Goal: Task Accomplishment & Management: Manage account settings

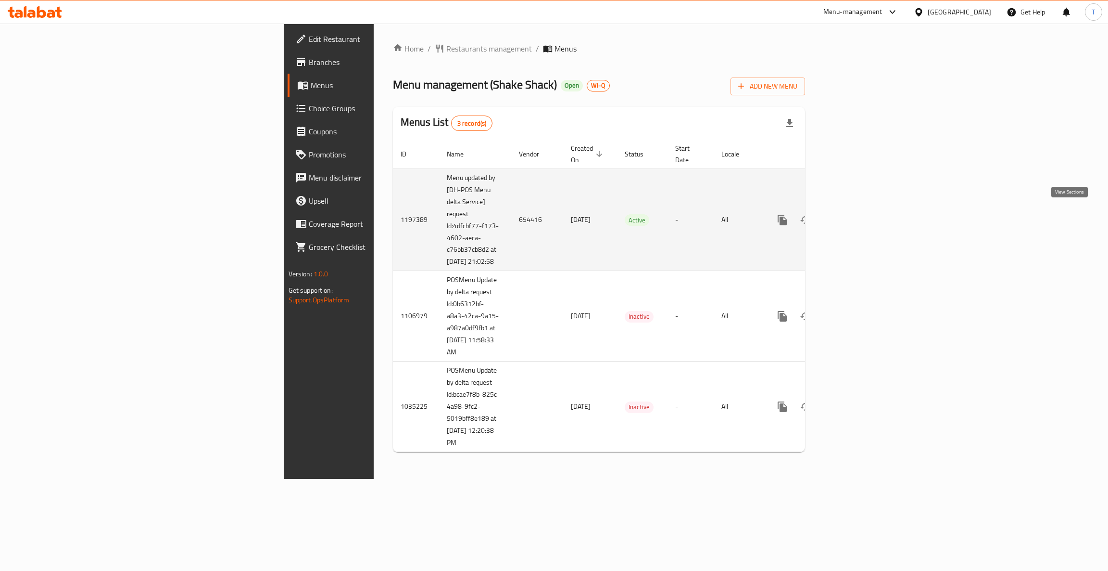
click at [858, 218] on icon "enhanced table" at bounding box center [852, 220] width 12 height 12
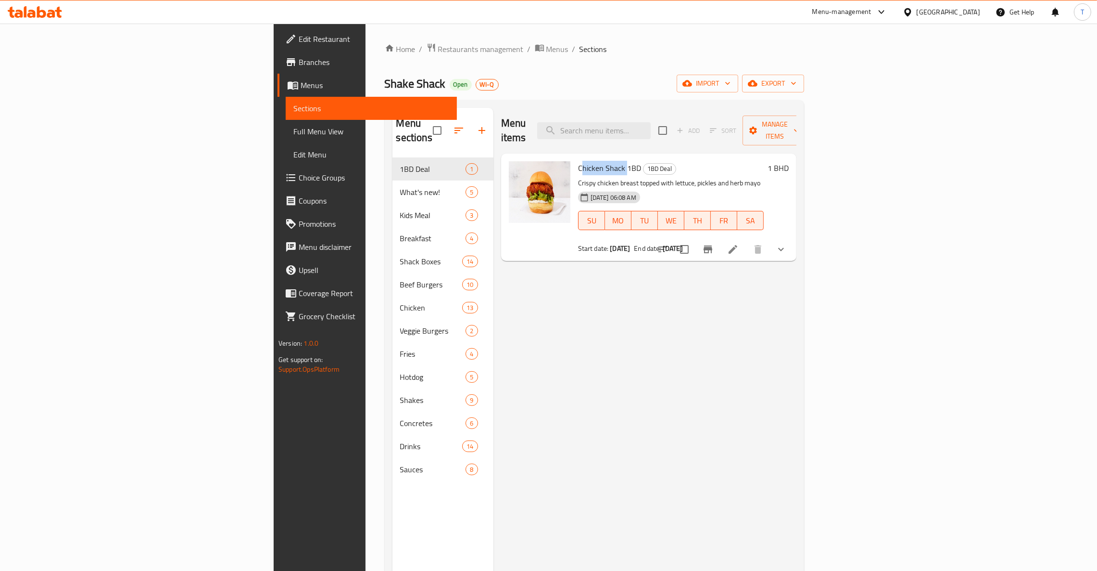
drag, startPoint x: 558, startPoint y: 150, endPoint x: 515, endPoint y: 152, distance: 42.4
click at [578, 161] on span "Chicken Shack 1BD" at bounding box center [609, 168] width 63 height 14
click at [651, 123] on input "search" at bounding box center [594, 130] width 114 height 17
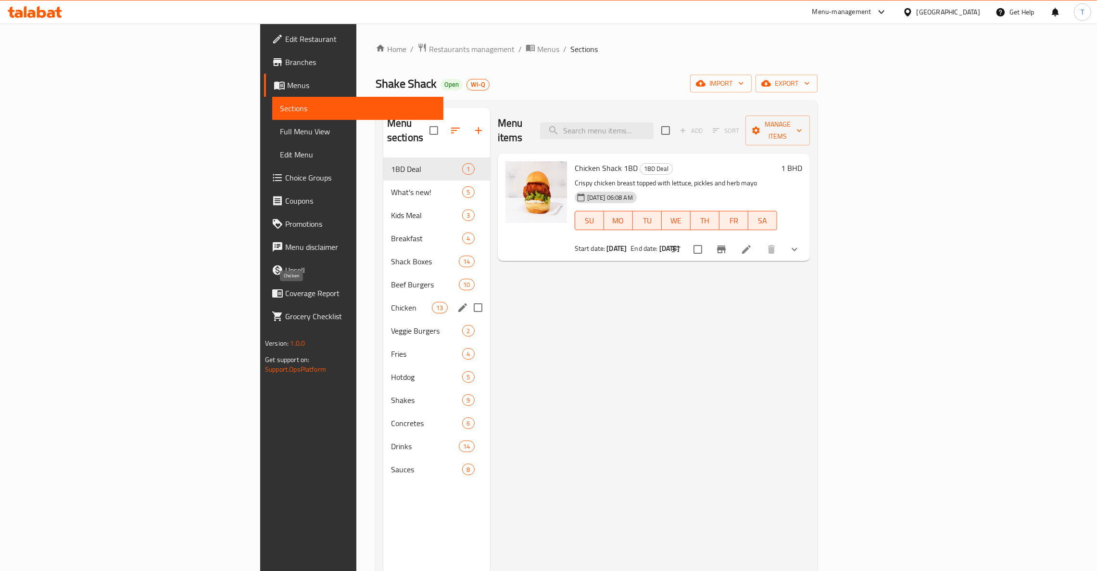
click at [391, 302] on span "Chicken" at bounding box center [411, 308] width 41 height 12
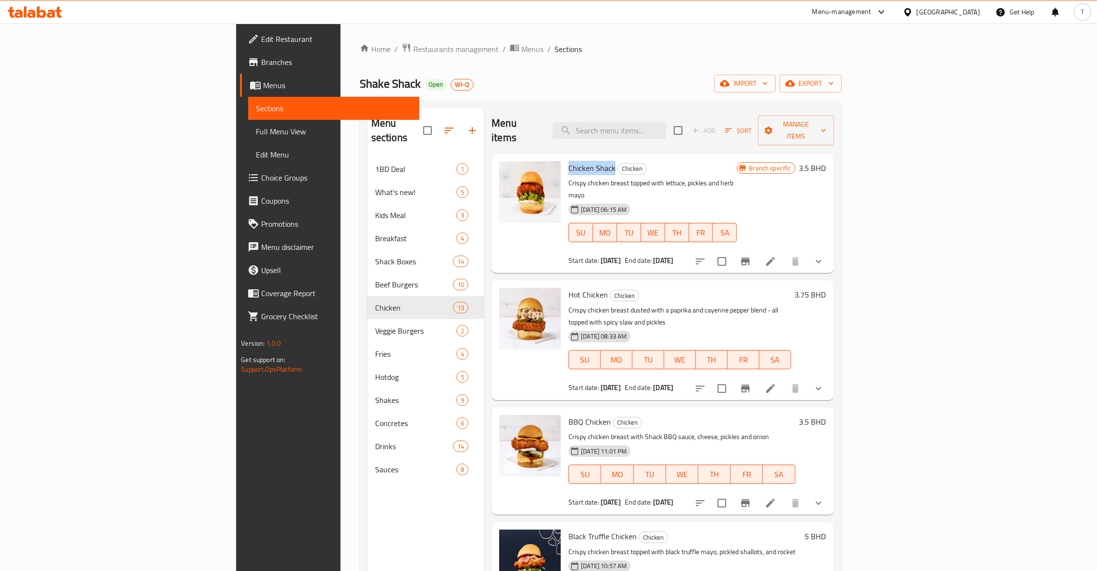
drag, startPoint x: 506, startPoint y: 154, endPoint x: 556, endPoint y: 155, distance: 50.0
click at [565, 157] on div "Chicken Shack Chicken Crispy chicken breast topped with lettuce, pickles and he…" at bounding box center [653, 213] width 176 height 112
click at [751, 255] on icon "Branch-specific-item" at bounding box center [746, 261] width 12 height 12
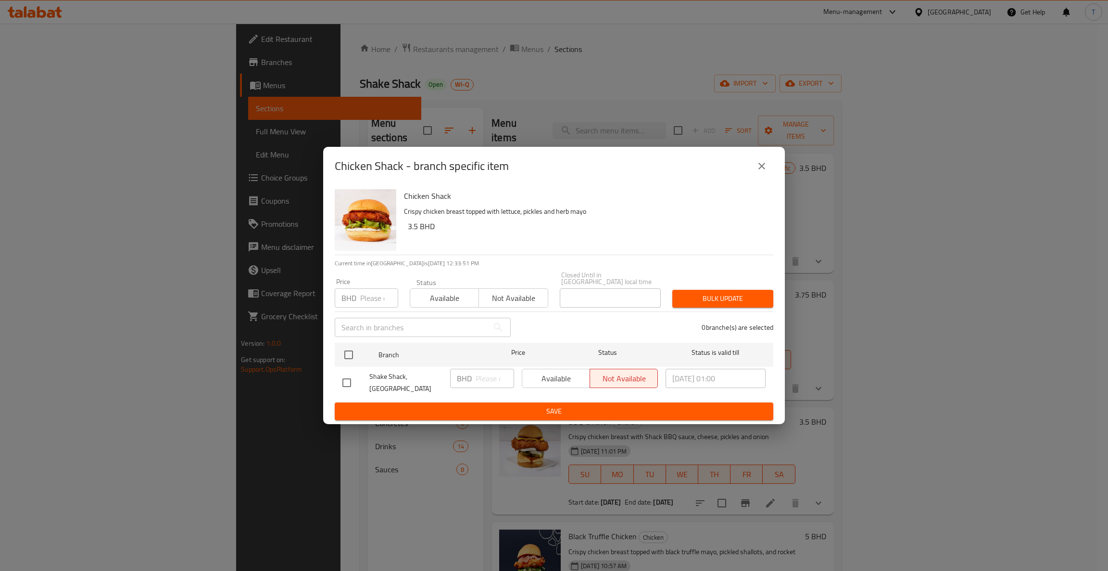
click at [757, 166] on icon "close" at bounding box center [762, 166] width 12 height 12
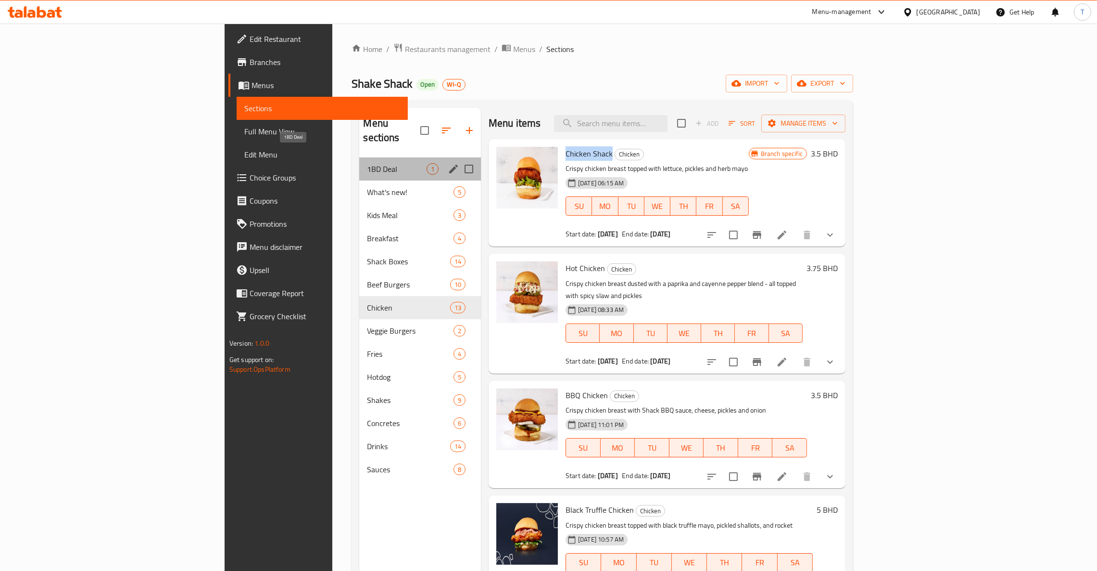
click at [367, 163] on span "1BD Deal" at bounding box center [397, 169] width 60 height 12
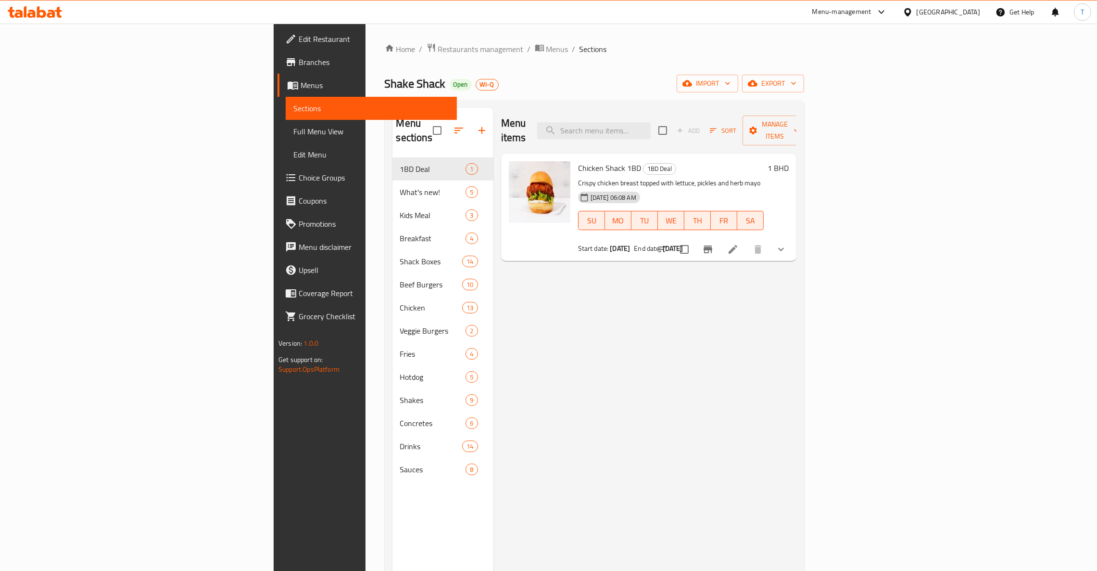
click at [763, 366] on div "Menu items Add Sort Manage items Chicken Shack 1BD 1BD Deal Crispy chicken brea…" at bounding box center [645, 393] width 303 height 571
click at [627, 300] on div "Menu items Add Sort Manage items Chicken Shack 1BD 1BD Deal Crispy chicken brea…" at bounding box center [645, 393] width 303 height 571
click at [438, 45] on span "Restaurants management" at bounding box center [481, 49] width 86 height 12
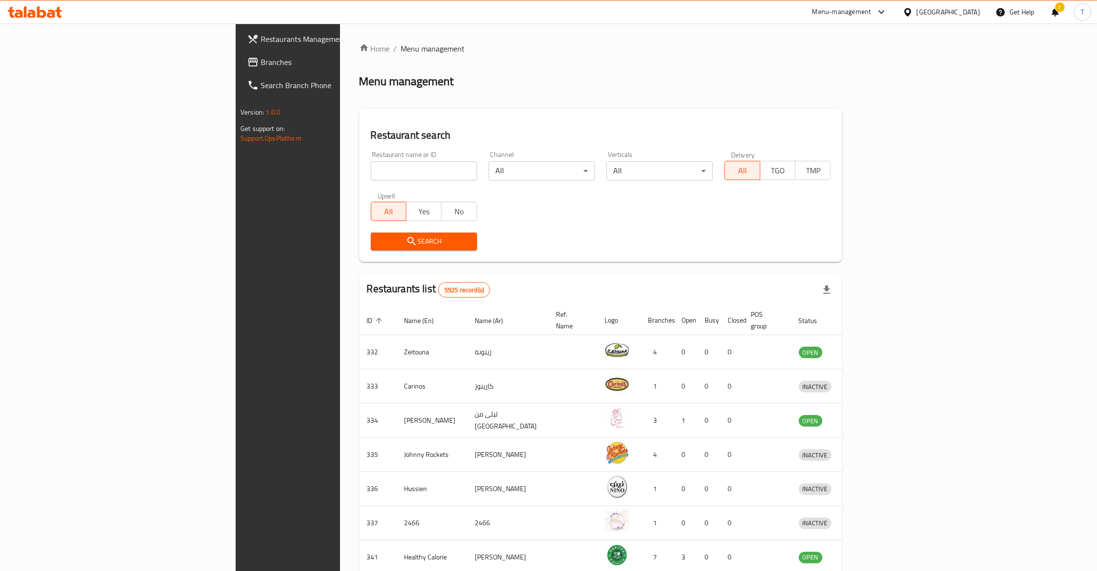
click at [359, 170] on div "Home / Menu management Menu management Restaurant search Restaurant name or ID …" at bounding box center [601, 376] width 484 height 666
click at [371, 170] on input "search" at bounding box center [424, 170] width 106 height 19
type input "shake shack"
click button "Search" at bounding box center [424, 241] width 106 height 18
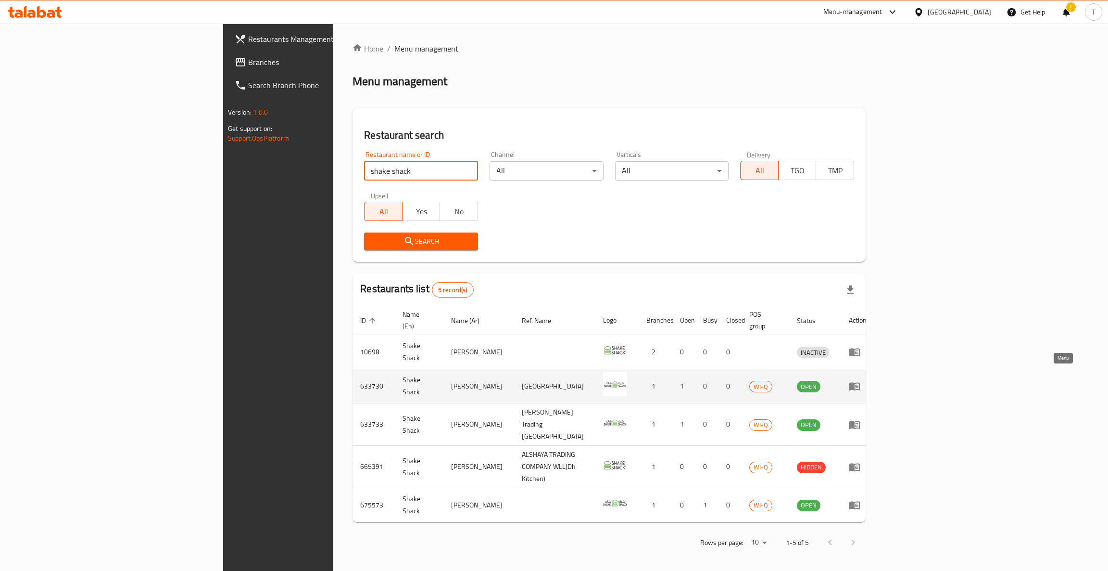
click at [860, 382] on icon "enhanced table" at bounding box center [855, 386] width 11 height 8
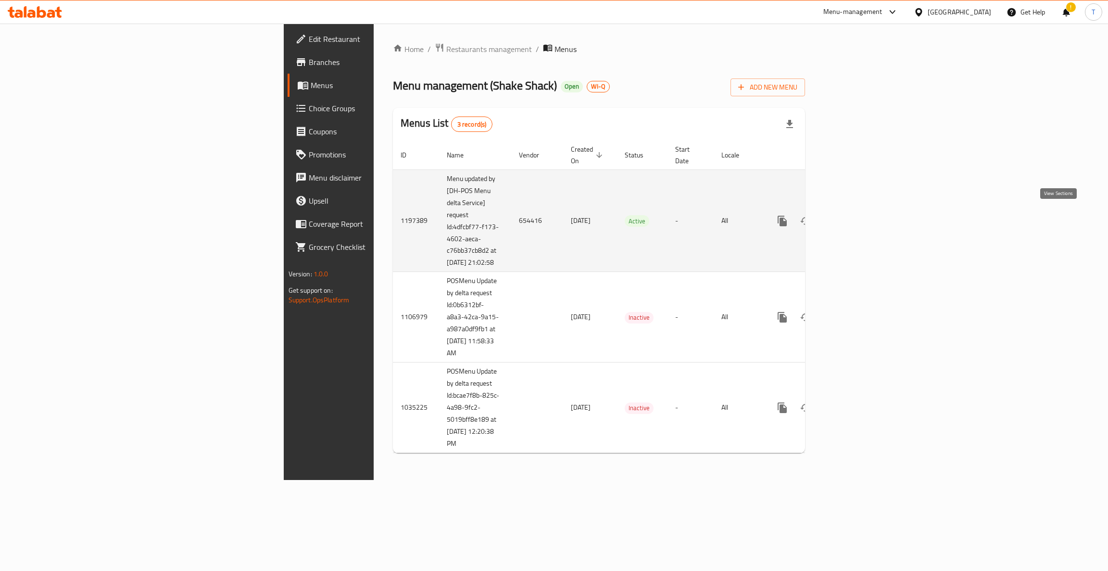
click at [858, 215] on icon "enhanced table" at bounding box center [852, 221] width 12 height 12
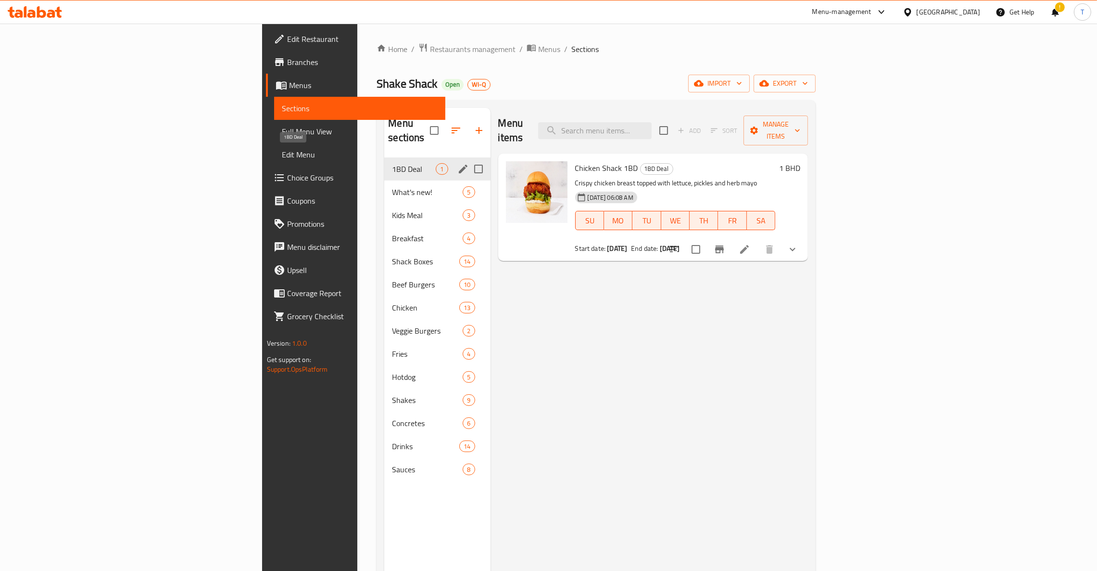
click at [392, 163] on span "1BD Deal" at bounding box center [414, 169] width 44 height 12
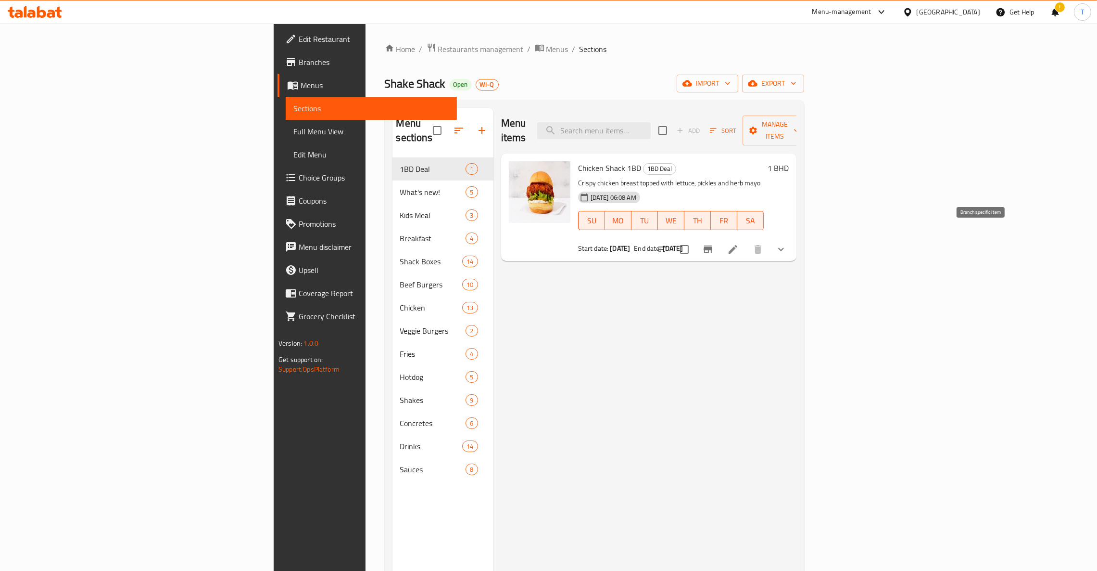
click at [713, 245] on icon "Branch-specific-item" at bounding box center [708, 249] width 9 height 8
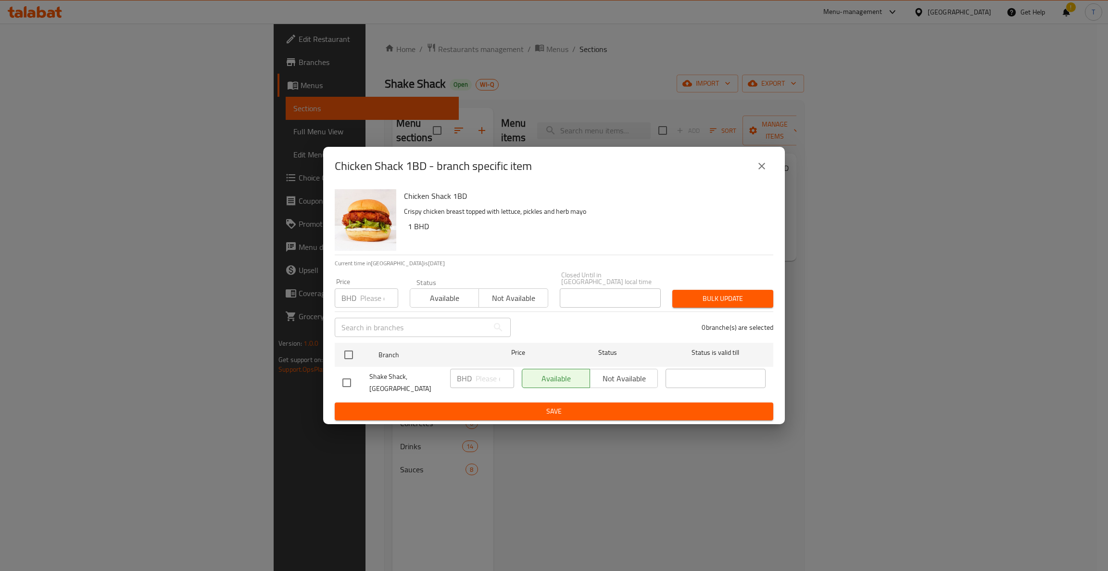
click at [766, 169] on icon "close" at bounding box center [762, 166] width 12 height 12
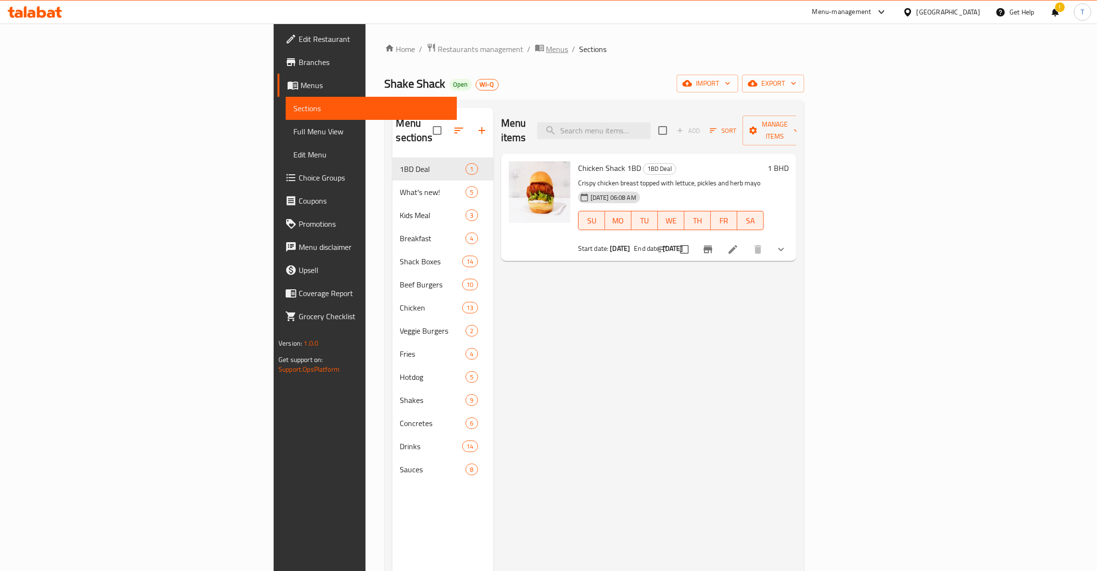
click at [547, 49] on span "Menus" at bounding box center [558, 49] width 22 height 12
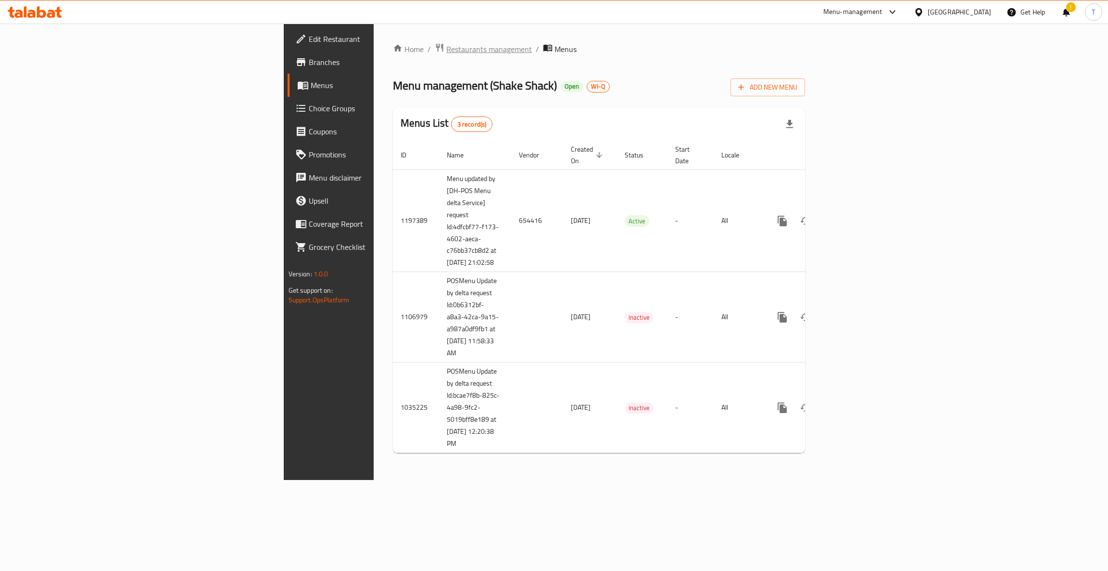
click at [446, 51] on span "Restaurants management" at bounding box center [489, 49] width 86 height 12
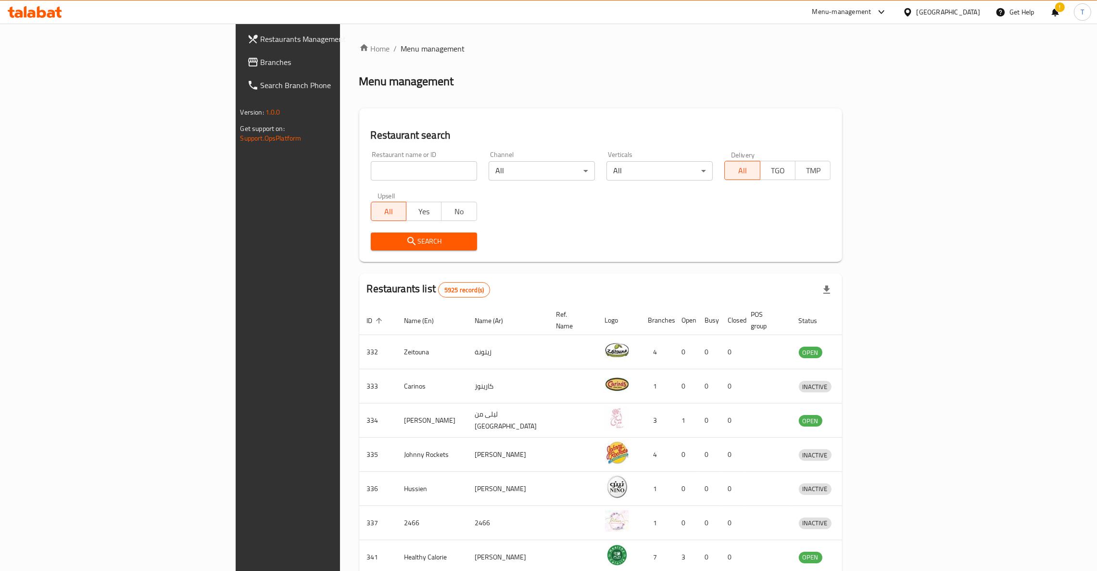
click at [371, 170] on input "search" at bounding box center [424, 170] width 106 height 19
type input "shake shack"
click button "Search" at bounding box center [424, 241] width 106 height 18
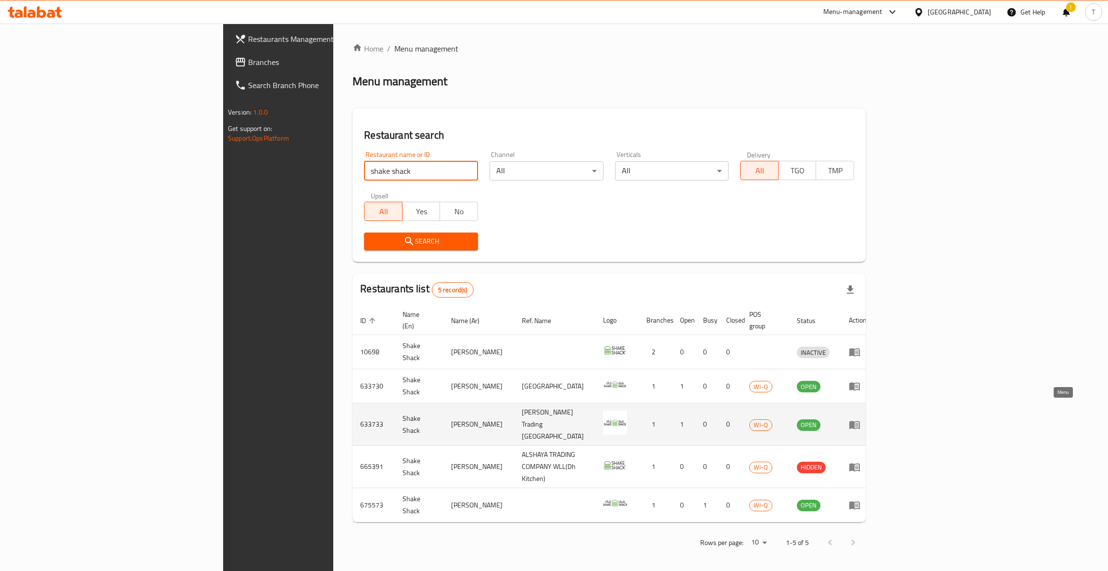
click at [860, 420] on icon "enhanced table" at bounding box center [855, 424] width 11 height 8
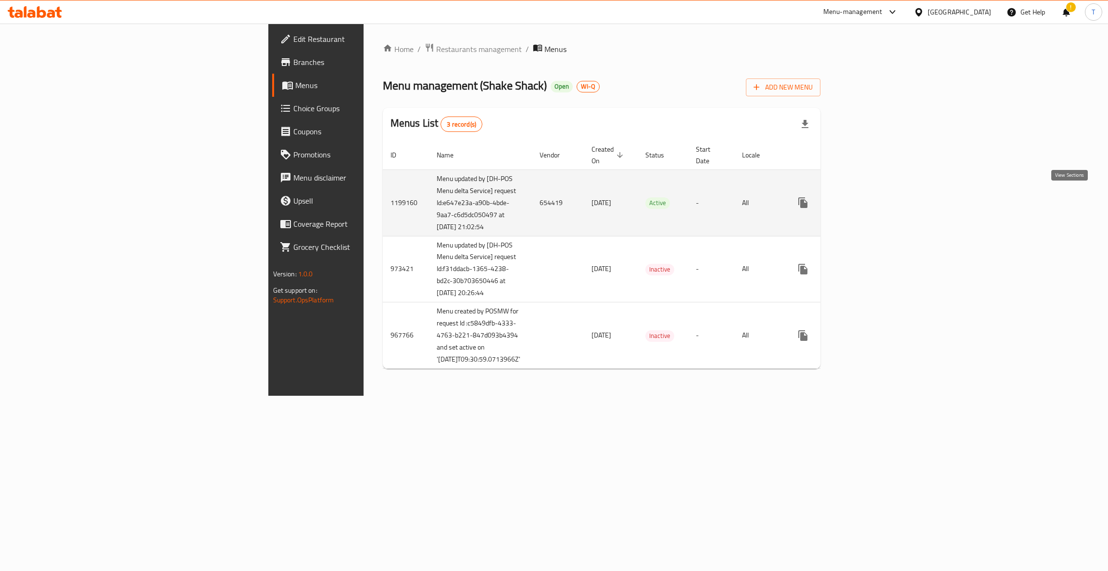
click at [878, 198] on icon "enhanced table" at bounding box center [873, 203] width 12 height 12
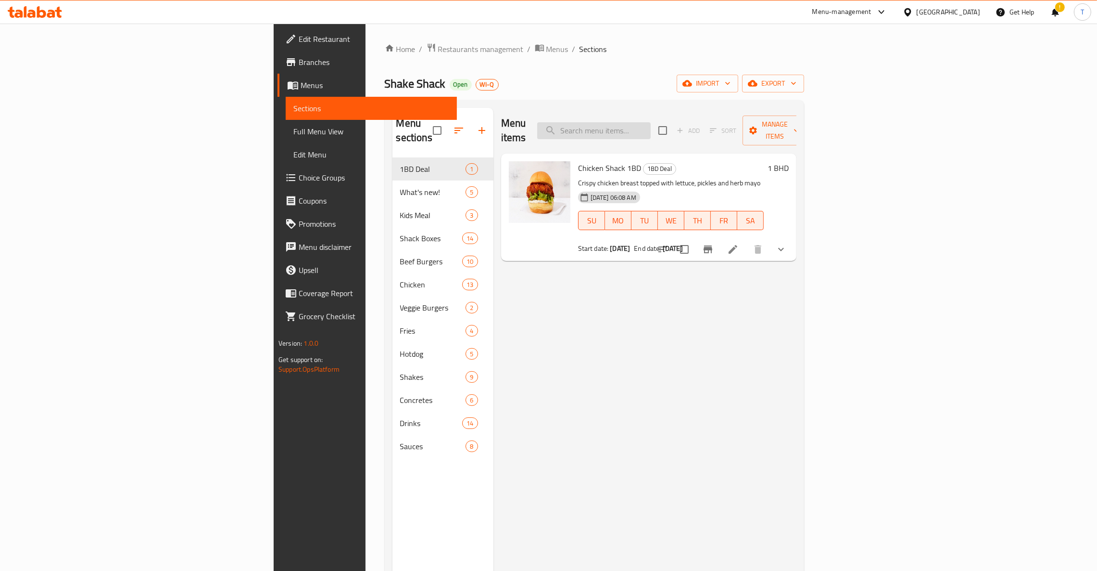
click at [651, 129] on input "search" at bounding box center [594, 130] width 114 height 17
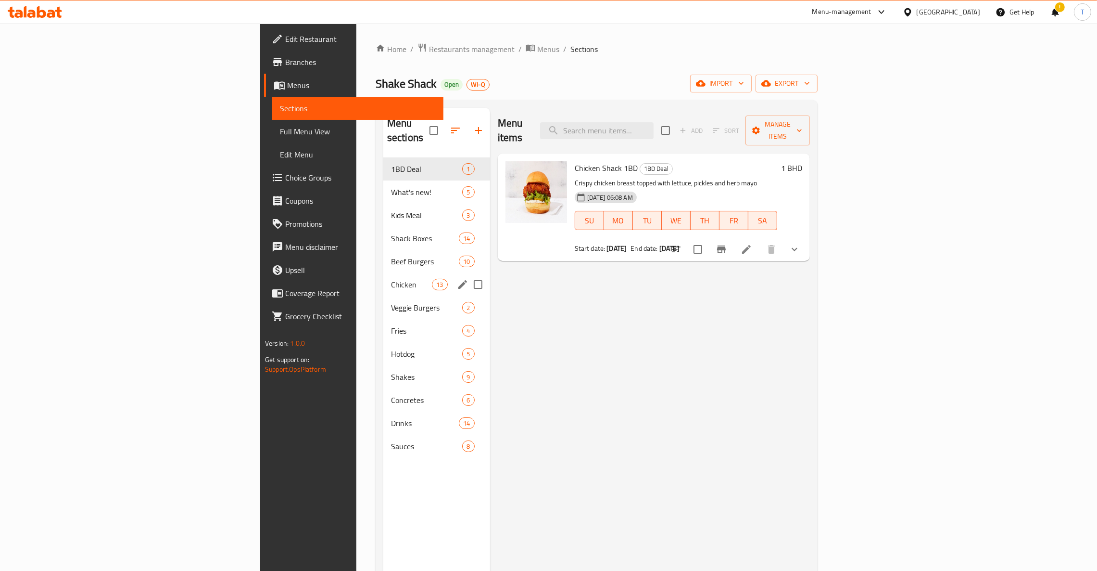
click at [383, 273] on div "Chicken 13" at bounding box center [436, 284] width 107 height 23
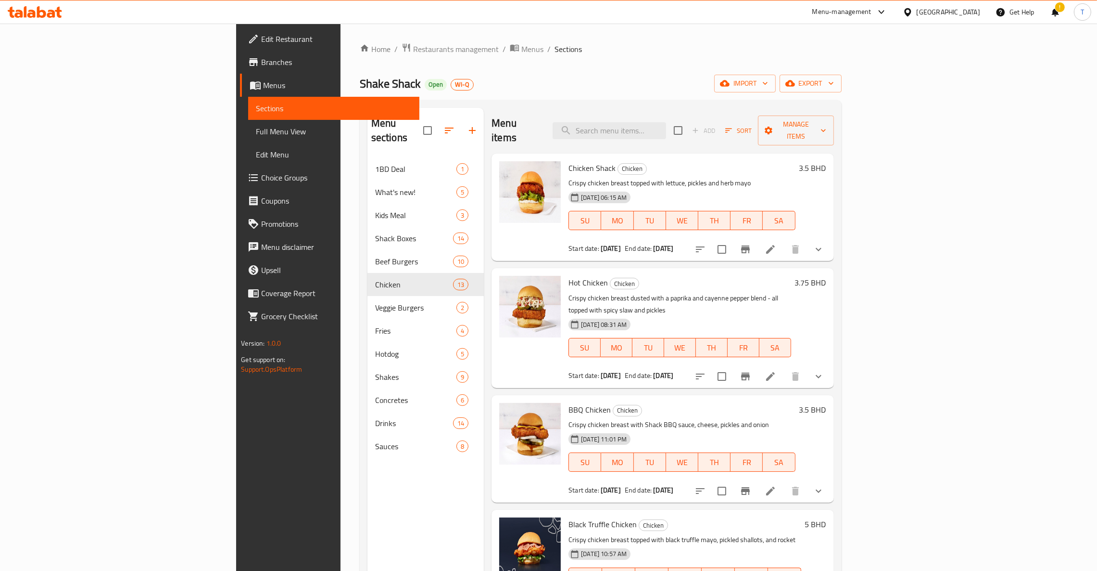
click at [751, 243] on icon "Branch-specific-item" at bounding box center [746, 249] width 12 height 12
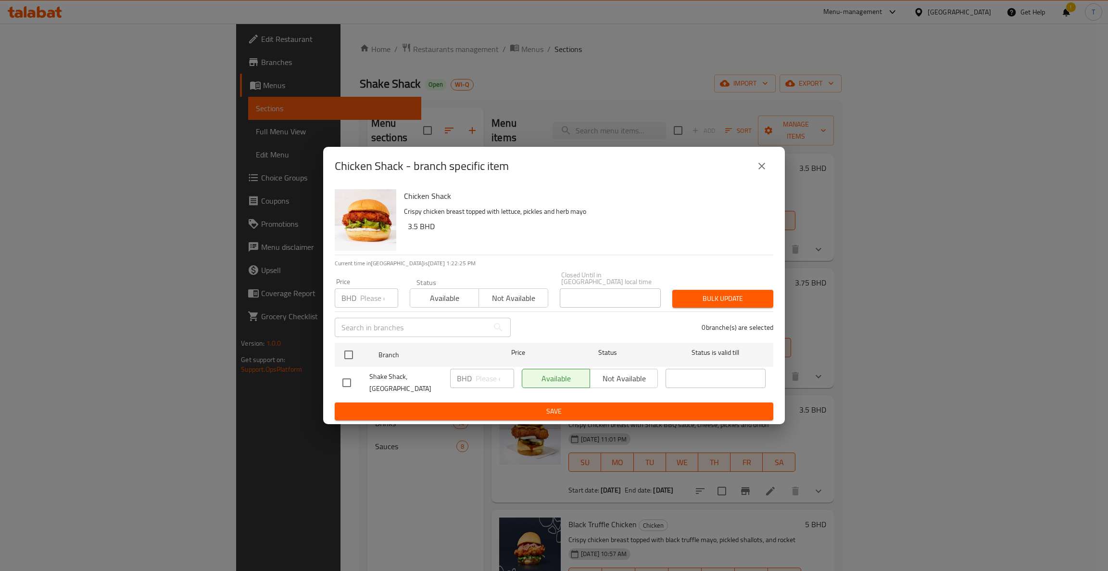
click at [760, 169] on icon "close" at bounding box center [762, 166] width 7 height 7
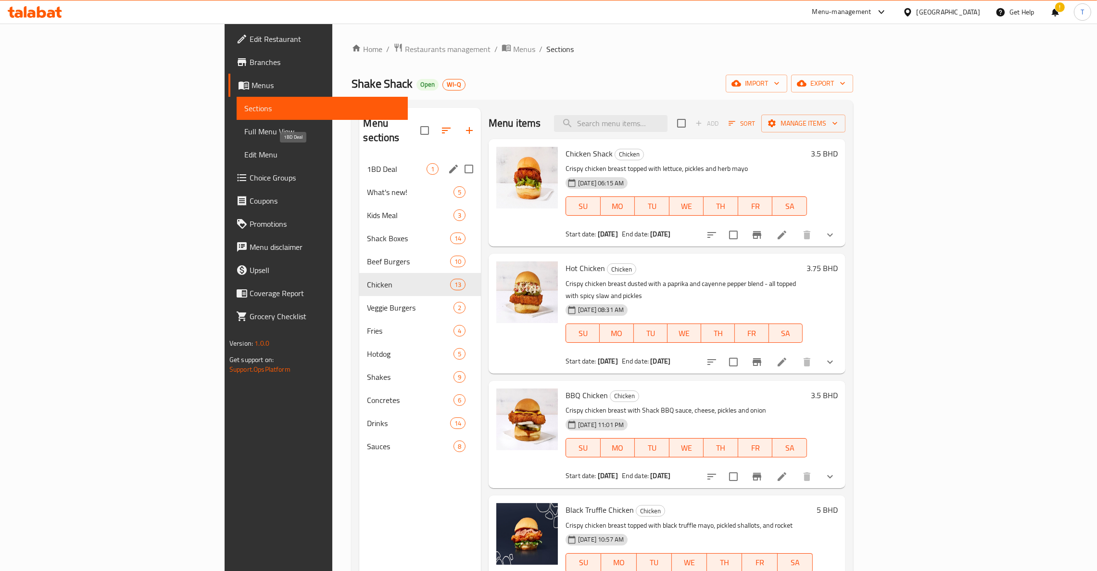
click at [367, 163] on span "1BD Deal" at bounding box center [397, 169] width 60 height 12
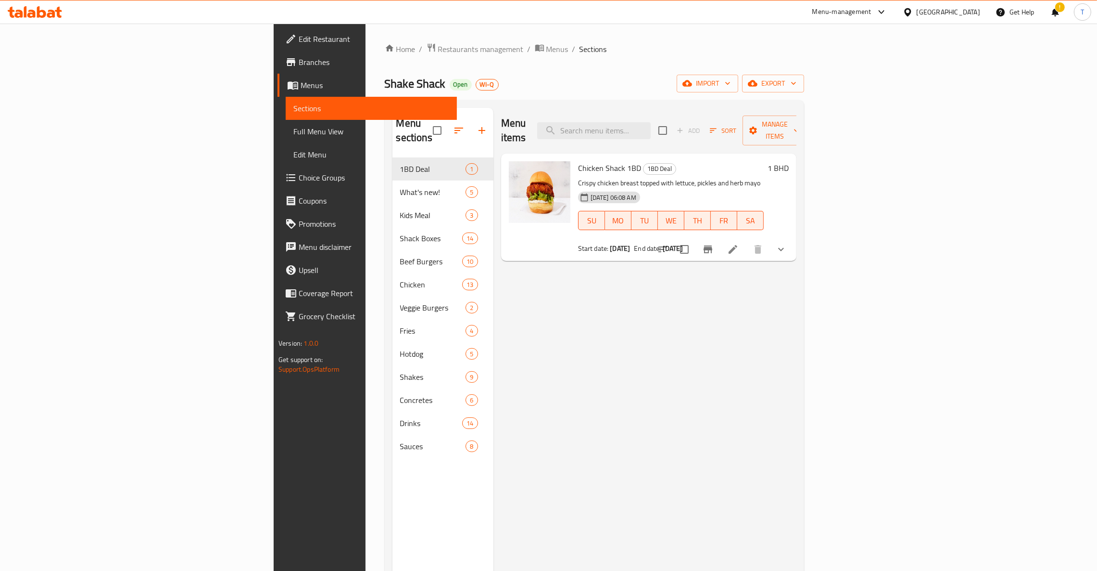
click at [669, 291] on div "Menu items Add Sort Manage items Chicken Shack 1BD 1BD Deal Crispy chicken brea…" at bounding box center [645, 393] width 303 height 571
click at [714, 243] on icon "Branch-specific-item" at bounding box center [708, 249] width 12 height 12
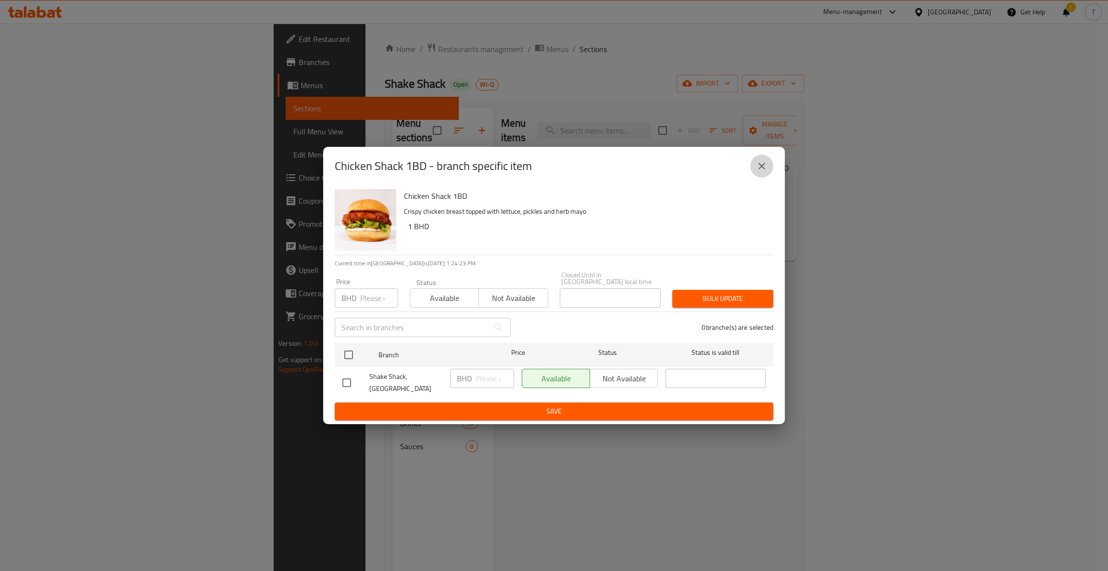
click at [761, 169] on icon "close" at bounding box center [762, 166] width 12 height 12
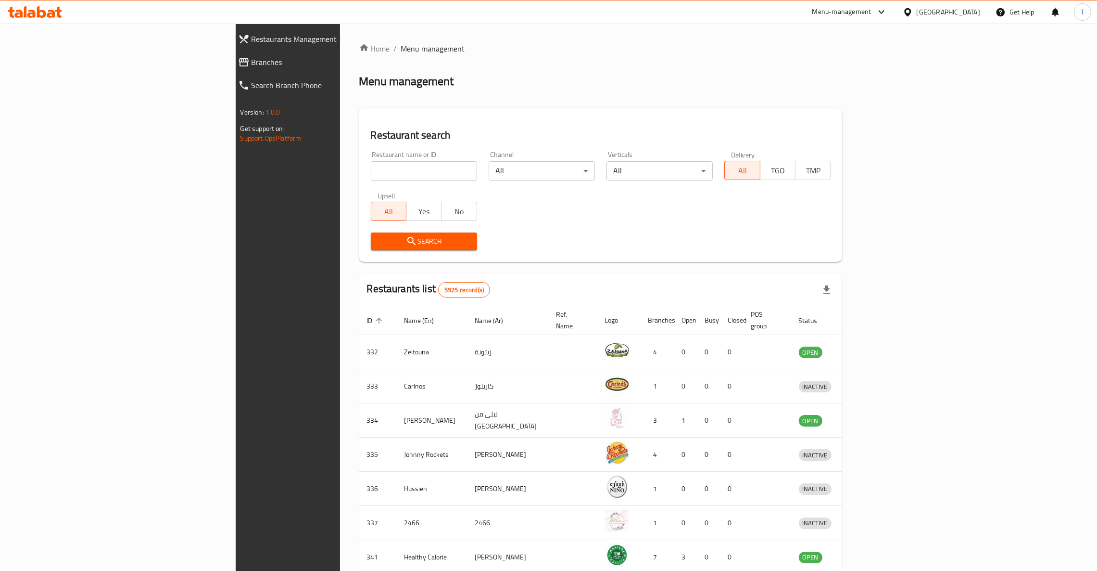
drag, startPoint x: 0, startPoint y: 0, endPoint x: 331, endPoint y: 170, distance: 371.6
click at [371, 170] on input "search" at bounding box center [424, 170] width 106 height 19
click button "Search" at bounding box center [424, 241] width 106 height 18
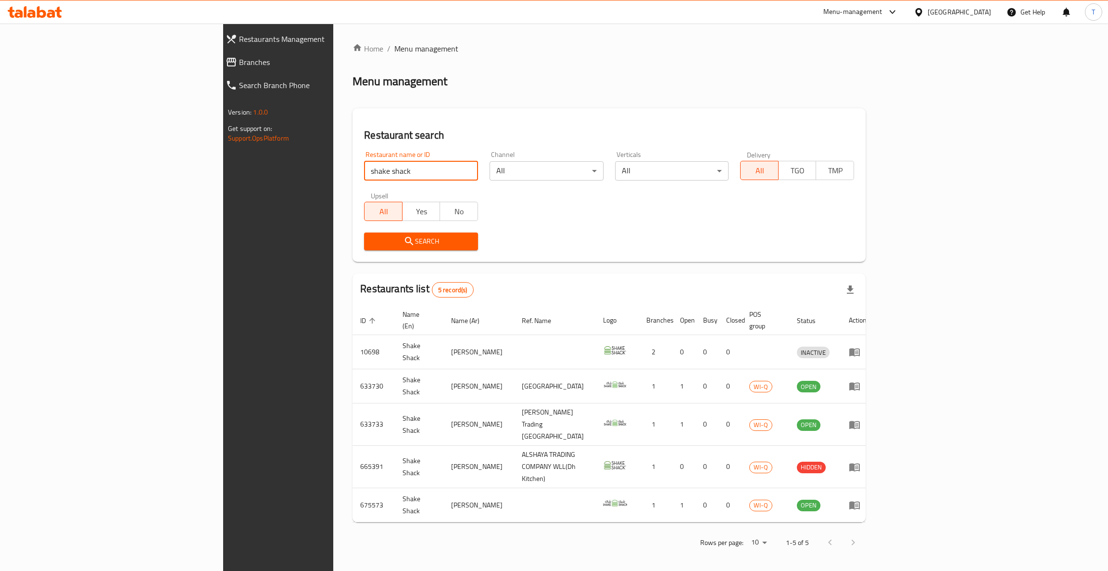
drag, startPoint x: 273, startPoint y: 168, endPoint x: 116, endPoint y: 169, distance: 156.8
click at [223, 169] on div "Restaurants Management Branches Search Branch Phone Version: 1.0.0 Get support …" at bounding box center [554, 299] width 662 height 550
type input "tea time"
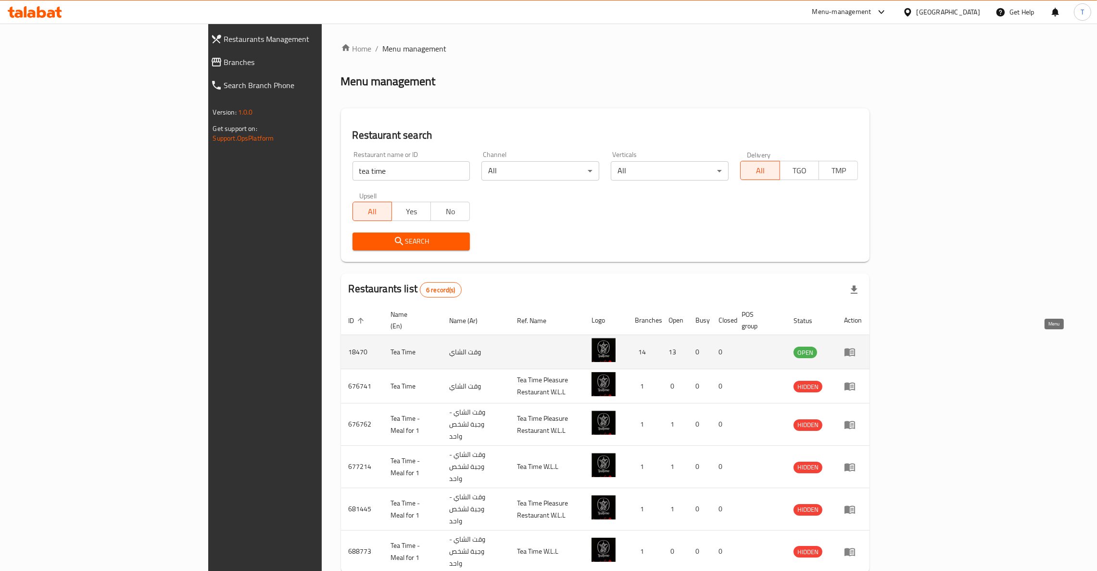
click at [855, 348] on icon "enhanced table" at bounding box center [850, 352] width 11 height 8
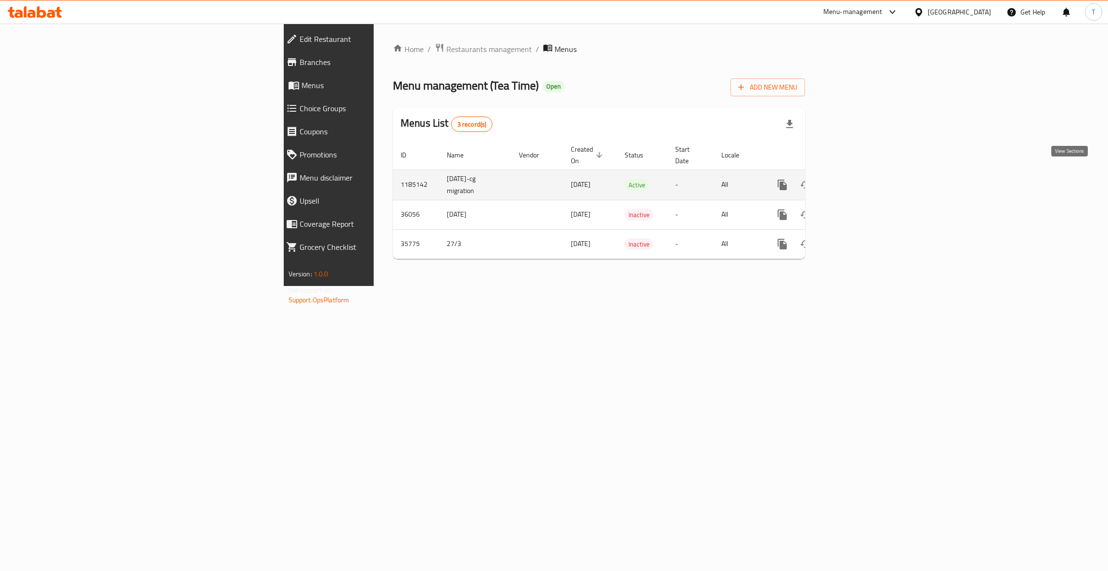
click at [858, 180] on icon "enhanced table" at bounding box center [852, 185] width 12 height 12
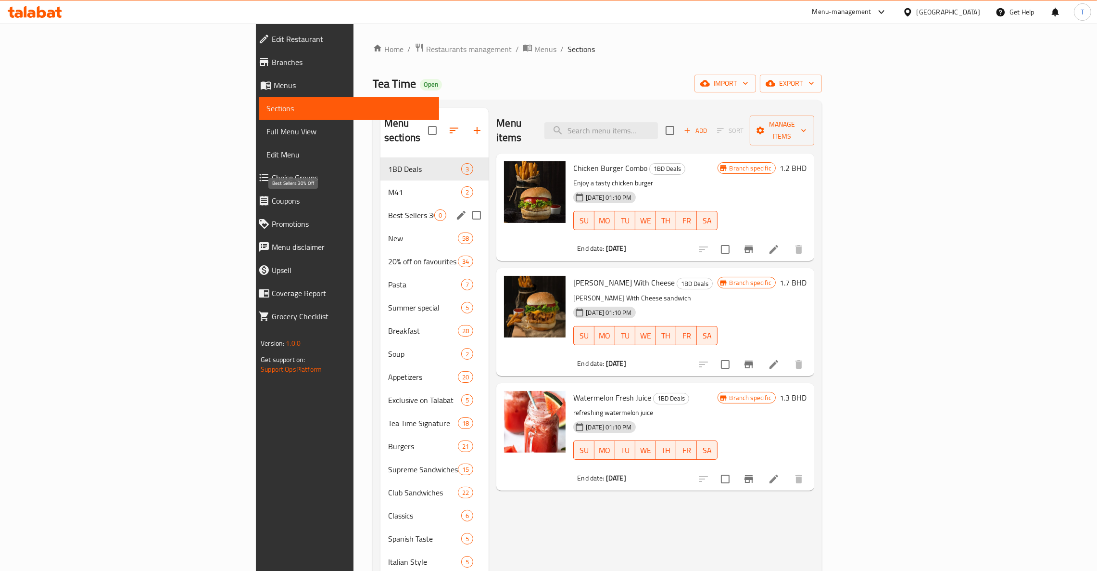
click at [388, 209] on span "Best Sellers 30% Off" at bounding box center [411, 215] width 46 height 12
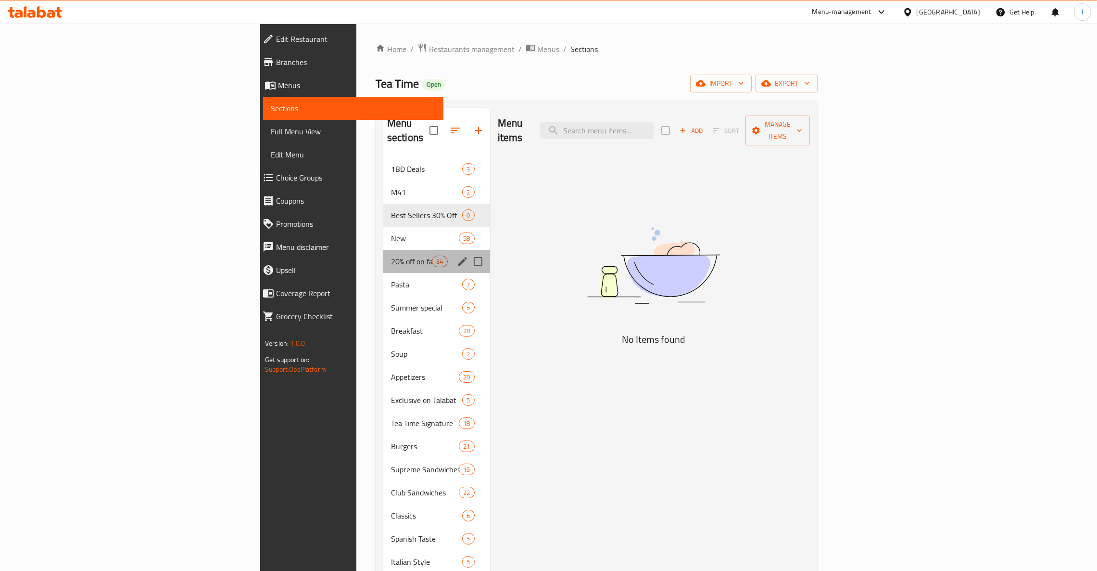
click at [383, 250] on div "20% off on favourites 34" at bounding box center [436, 261] width 107 height 23
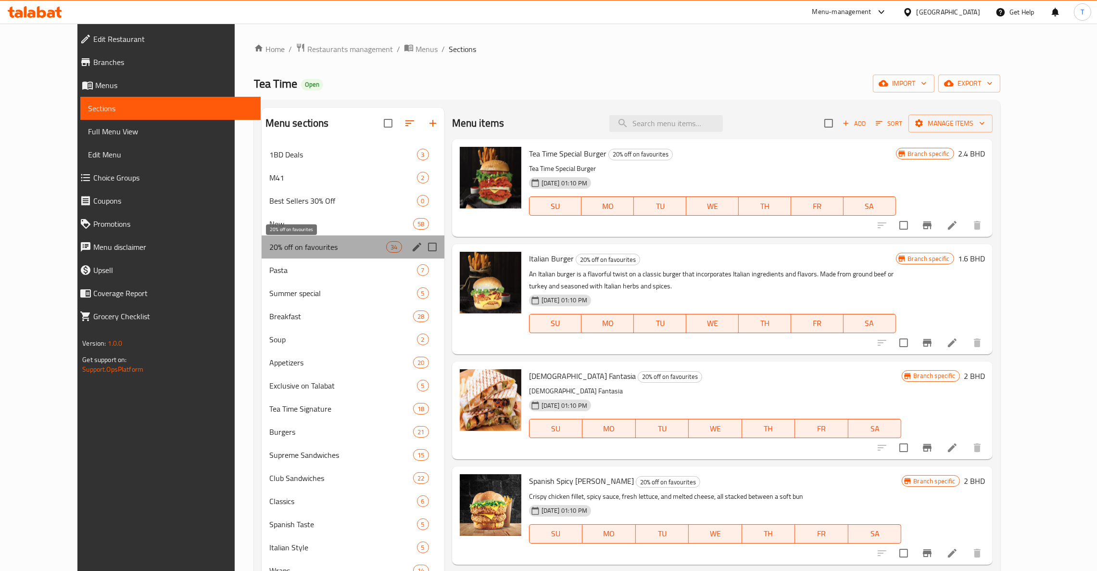
click at [304, 248] on span "20% off on favourites" at bounding box center [327, 247] width 117 height 12
drag, startPoint x: 290, startPoint y: 245, endPoint x: 213, endPoint y: 244, distance: 76.5
click at [262, 244] on div "20% off on favourites 34" at bounding box center [353, 246] width 183 height 23
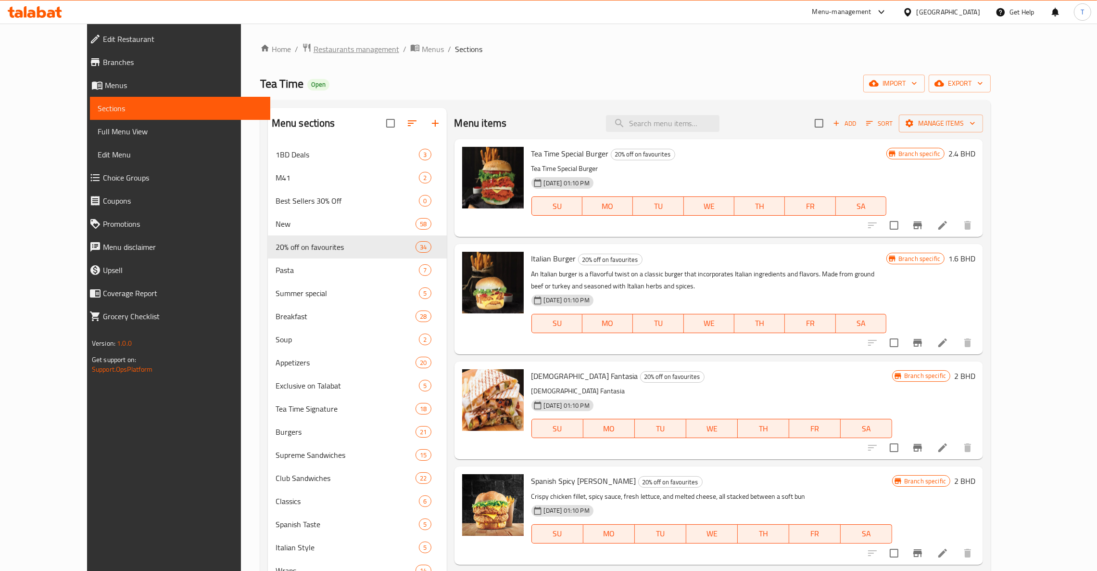
click at [314, 49] on span "Restaurants management" at bounding box center [357, 49] width 86 height 12
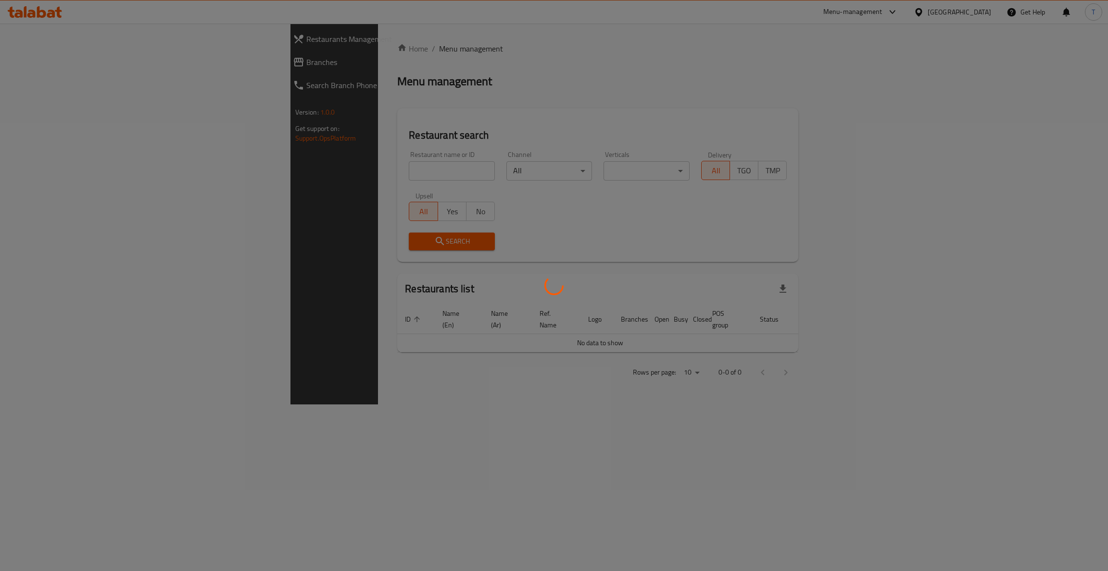
click at [358, 166] on div at bounding box center [554, 285] width 1108 height 571
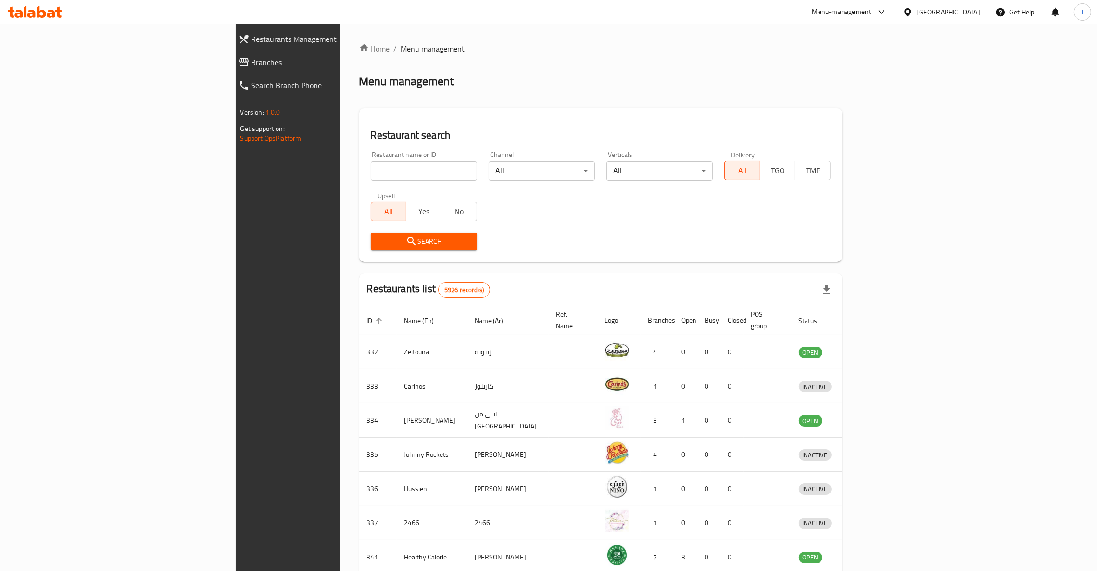
click at [359, 172] on div "Home / Menu management Menu management Restaurant search Restaurant name or ID …" at bounding box center [601, 376] width 484 height 666
click at [371, 168] on input "search" at bounding box center [424, 170] width 106 height 19
click button "Search" at bounding box center [424, 241] width 106 height 18
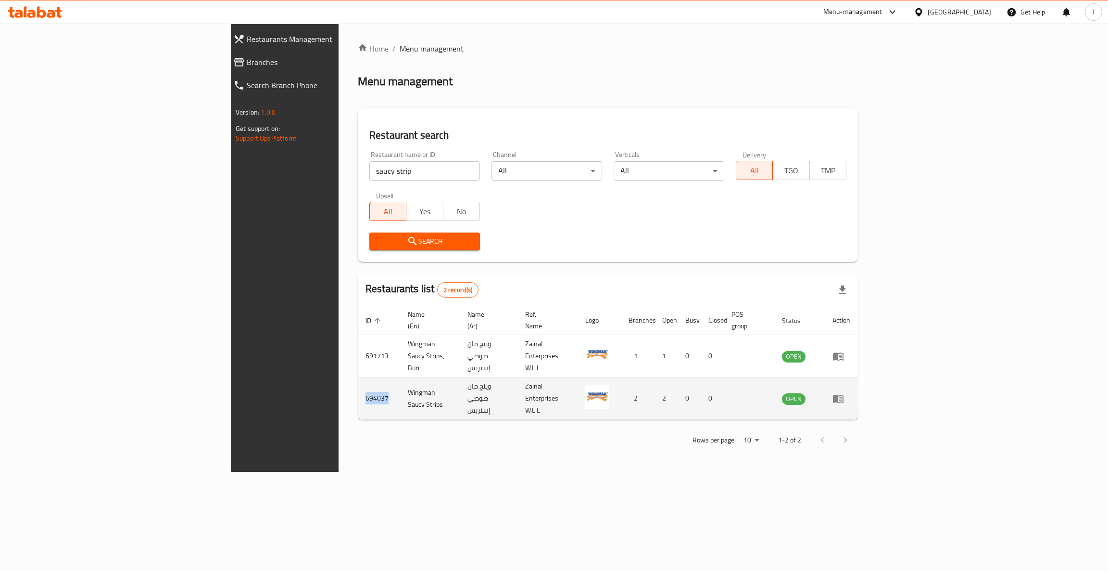
drag, startPoint x: 238, startPoint y: 375, endPoint x: 208, endPoint y: 375, distance: 29.8
click at [358, 377] on td "694037" at bounding box center [379, 398] width 42 height 42
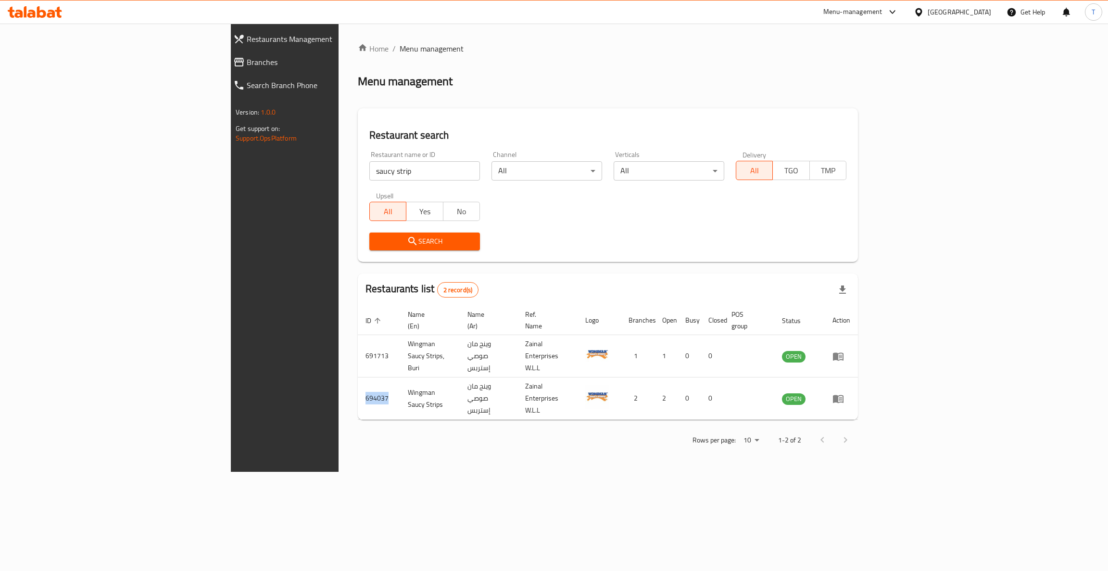
copy td "694037"
drag, startPoint x: 274, startPoint y: 166, endPoint x: 98, endPoint y: 172, distance: 176.2
click at [231, 172] on div "Restaurants Management Branches Search Branch Phone Version: 1.0.0 Get support …" at bounding box center [554, 248] width 647 height 448
type input "h"
type input "shake shack"
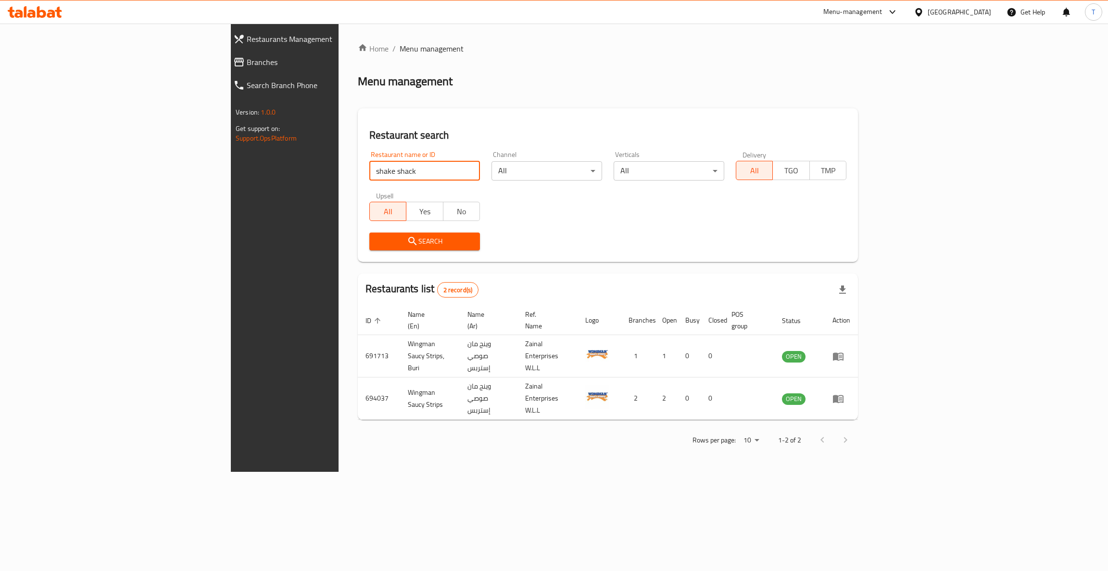
click button "Search" at bounding box center [424, 241] width 111 height 18
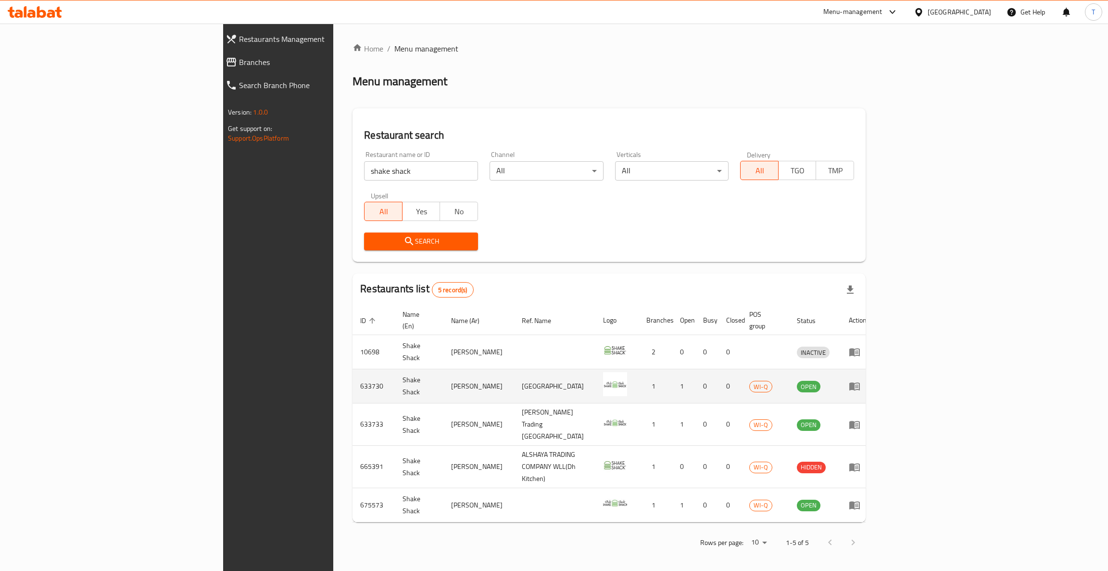
click at [861, 380] on icon "enhanced table" at bounding box center [855, 386] width 12 height 12
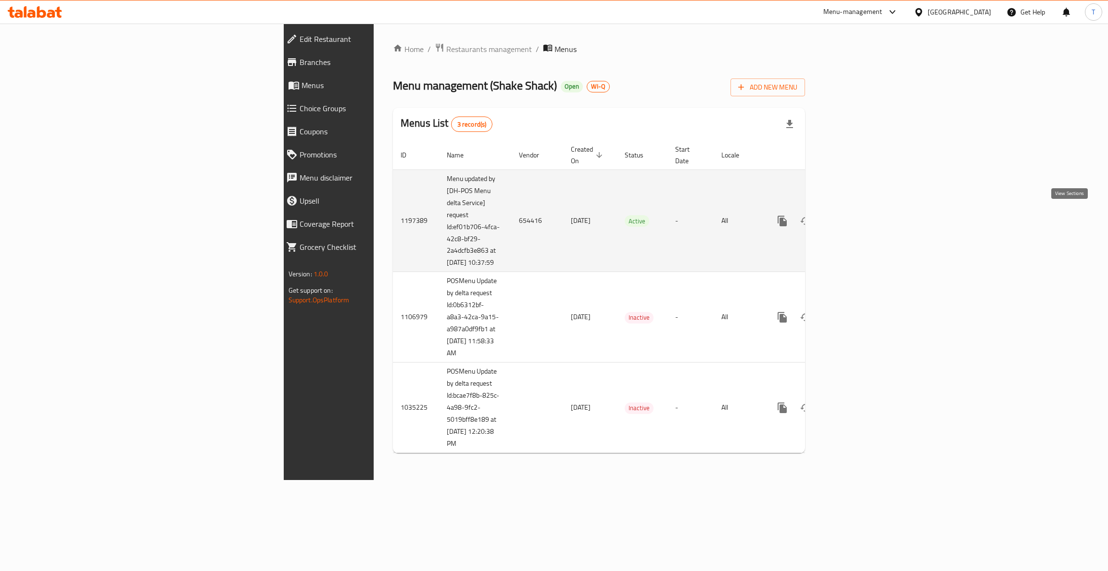
click at [856, 216] on icon "enhanced table" at bounding box center [852, 220] width 9 height 9
click at [856, 217] on icon "enhanced table" at bounding box center [852, 220] width 9 height 9
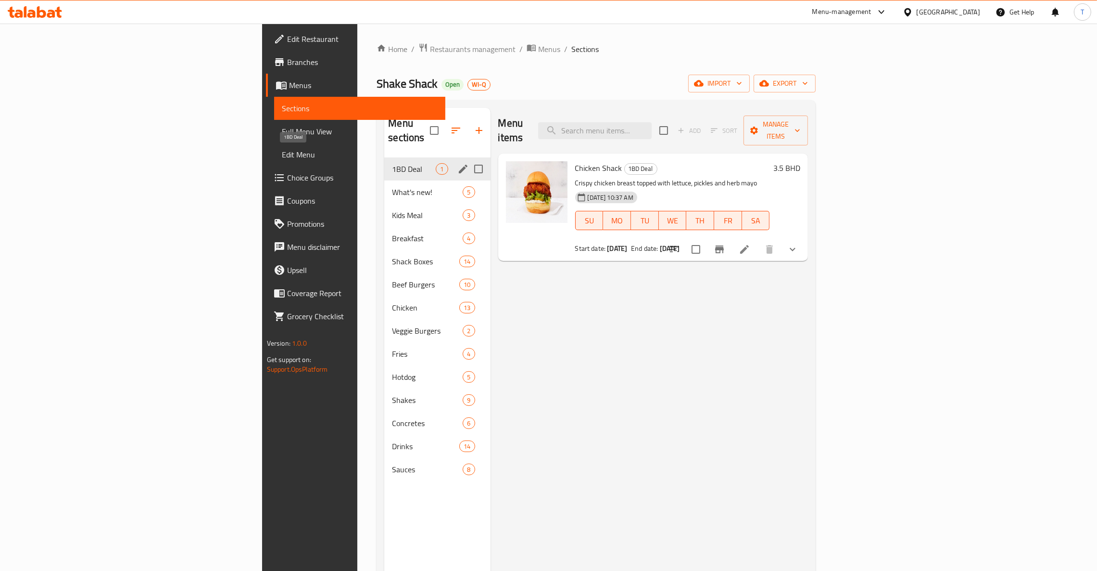
click at [392, 163] on span "1BD Deal" at bounding box center [414, 169] width 44 height 12
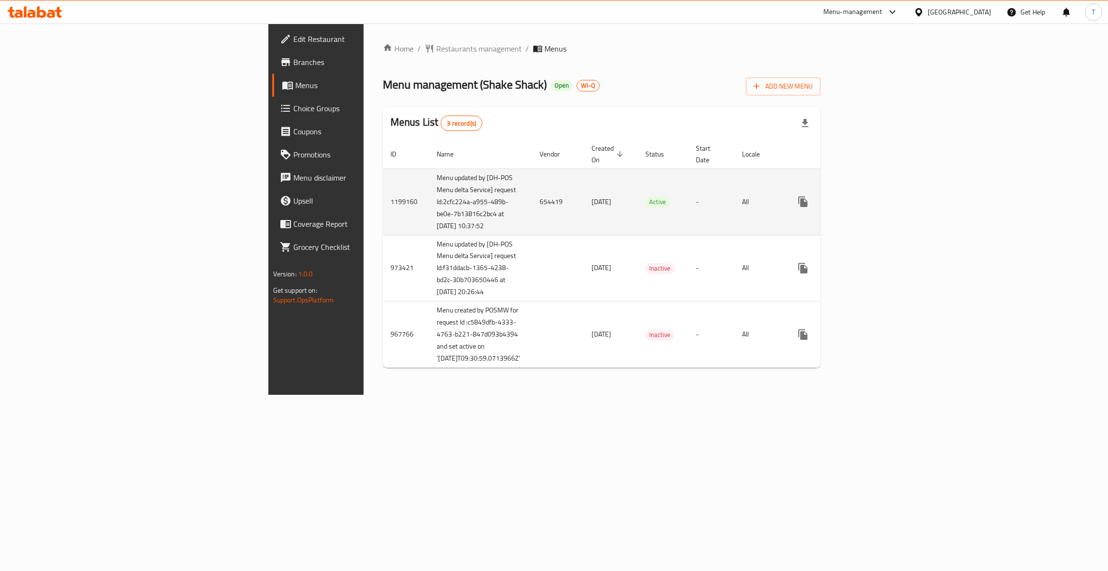
click at [878, 196] on icon "enhanced table" at bounding box center [873, 202] width 12 height 12
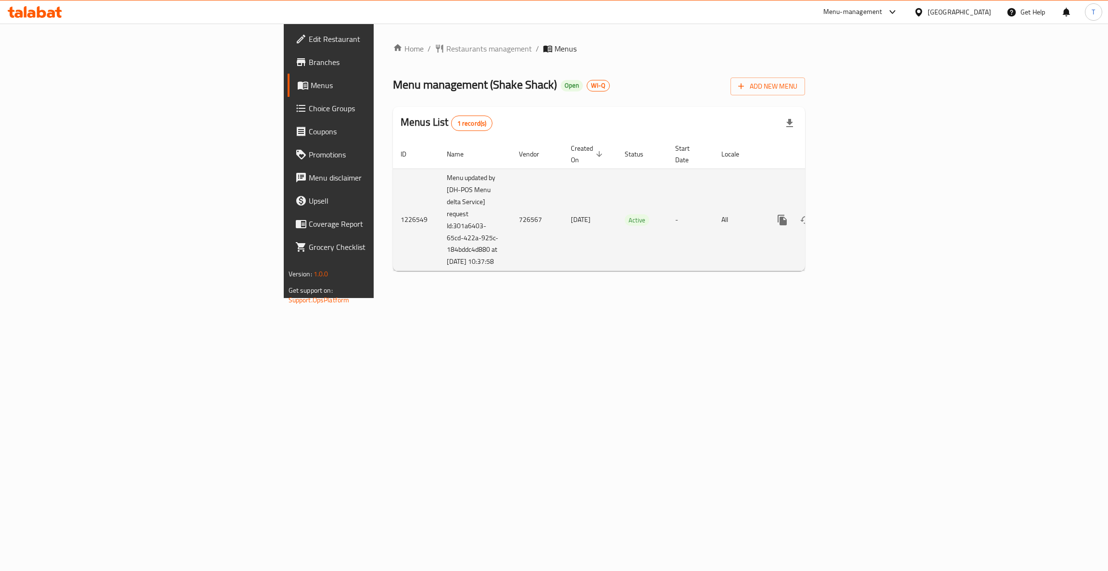
click at [856, 216] on icon "enhanced table" at bounding box center [852, 220] width 9 height 9
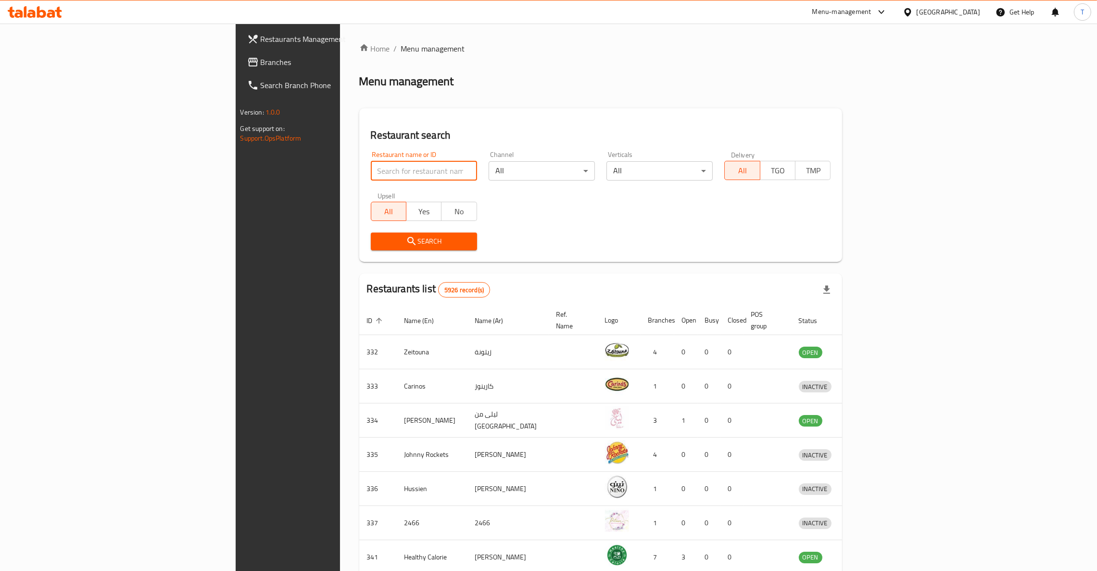
click at [371, 166] on input "search" at bounding box center [424, 170] width 106 height 19
type input "shake shack"
click button "Search" at bounding box center [424, 241] width 106 height 18
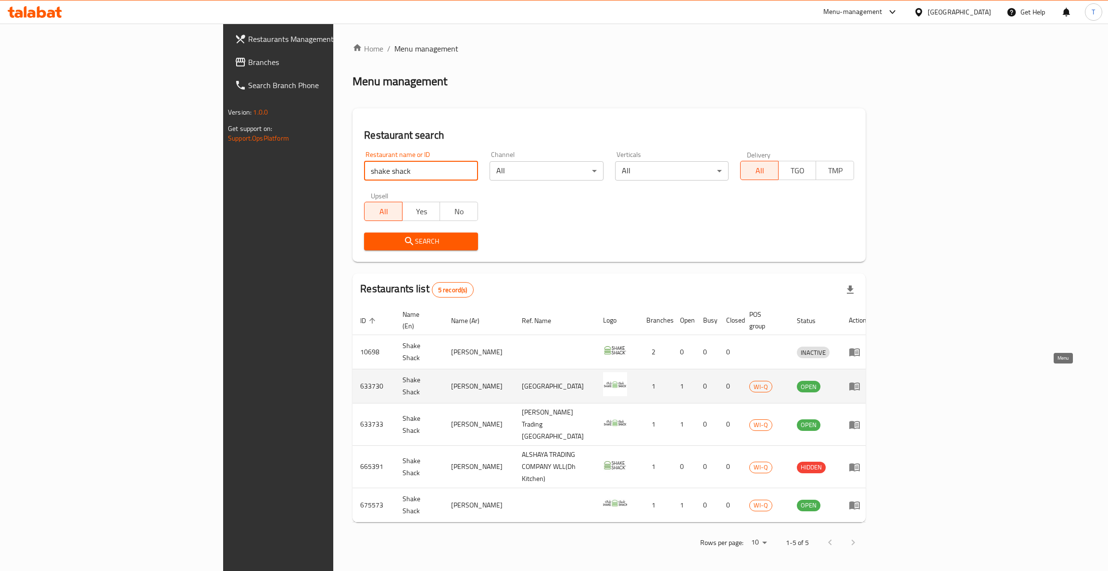
click at [861, 380] on icon "enhanced table" at bounding box center [855, 386] width 12 height 12
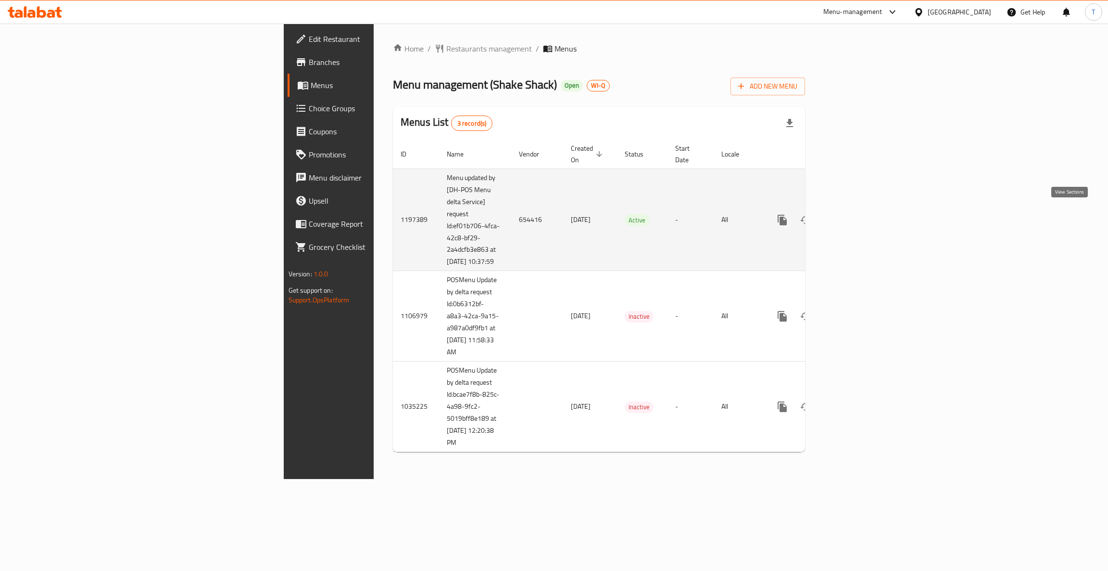
click at [856, 216] on icon "enhanced table" at bounding box center [852, 220] width 9 height 9
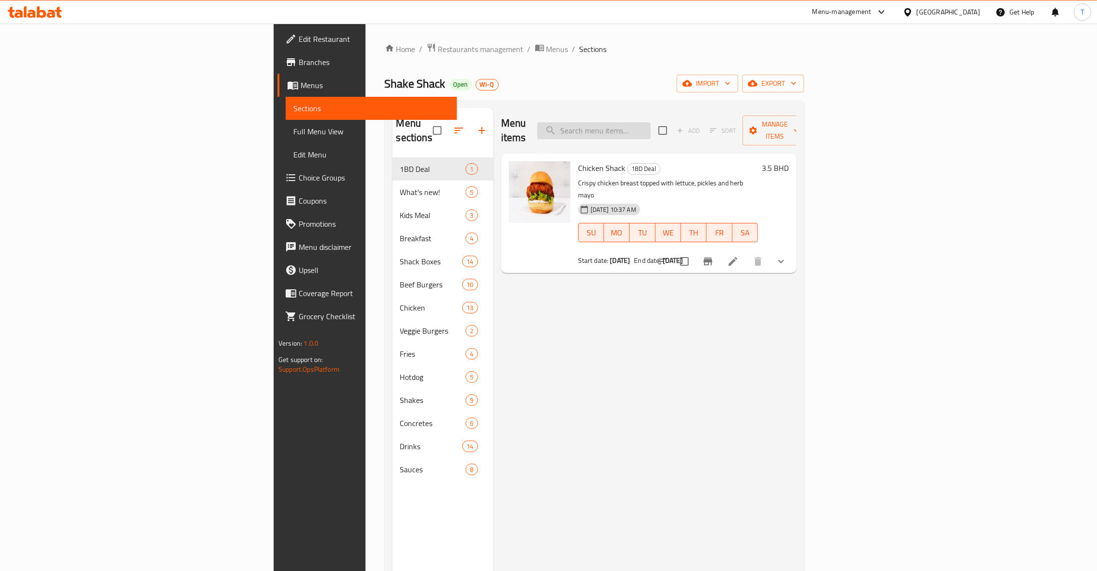
click at [651, 132] on input "search" at bounding box center [594, 130] width 114 height 17
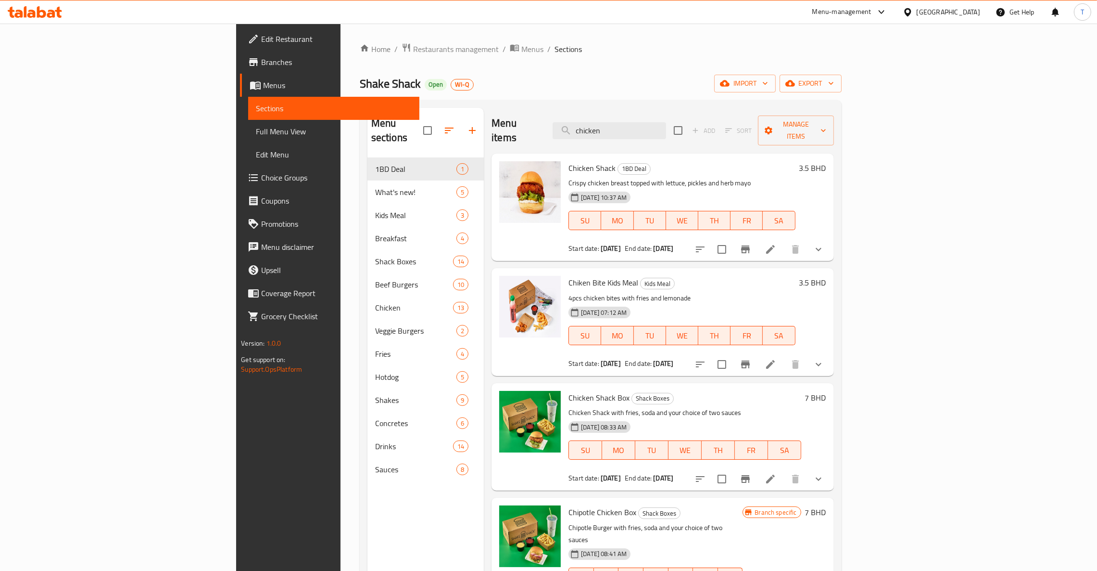
type input "chicken"
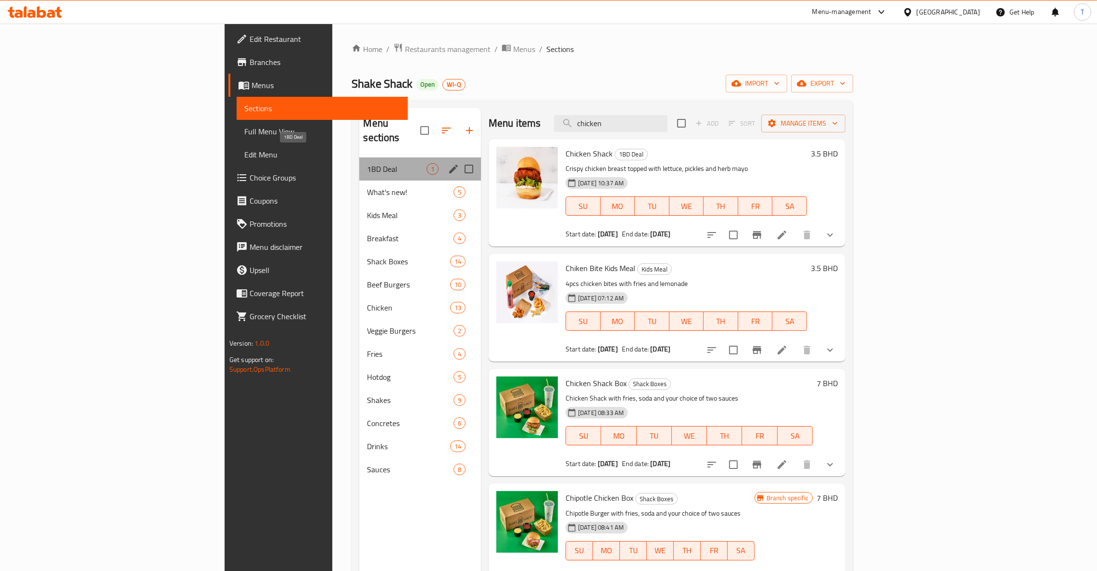
click at [367, 163] on span "1BD Deal" at bounding box center [397, 169] width 60 height 12
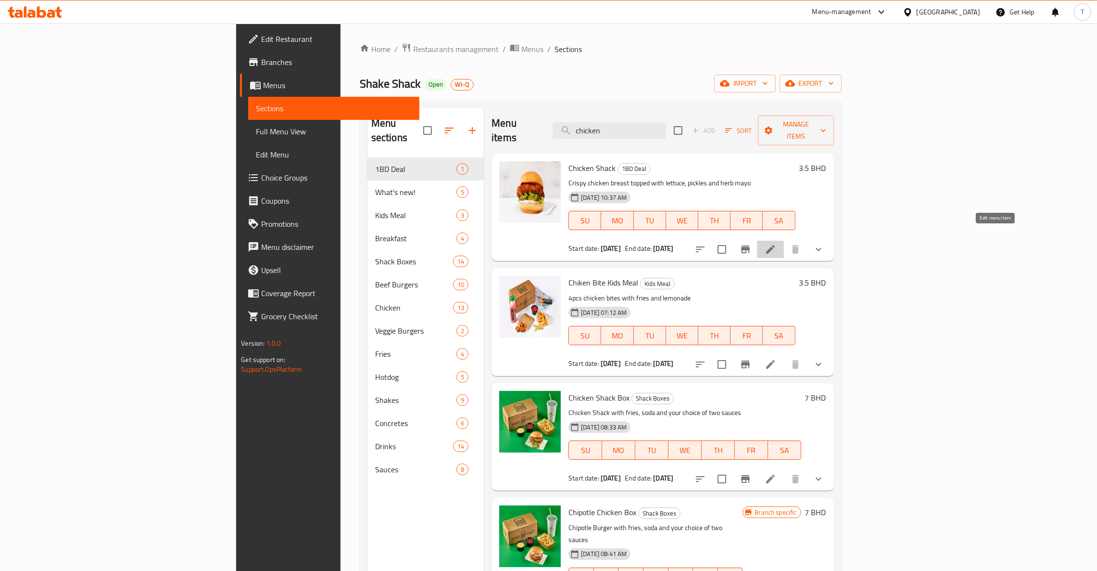
click at [777, 243] on icon at bounding box center [771, 249] width 12 height 12
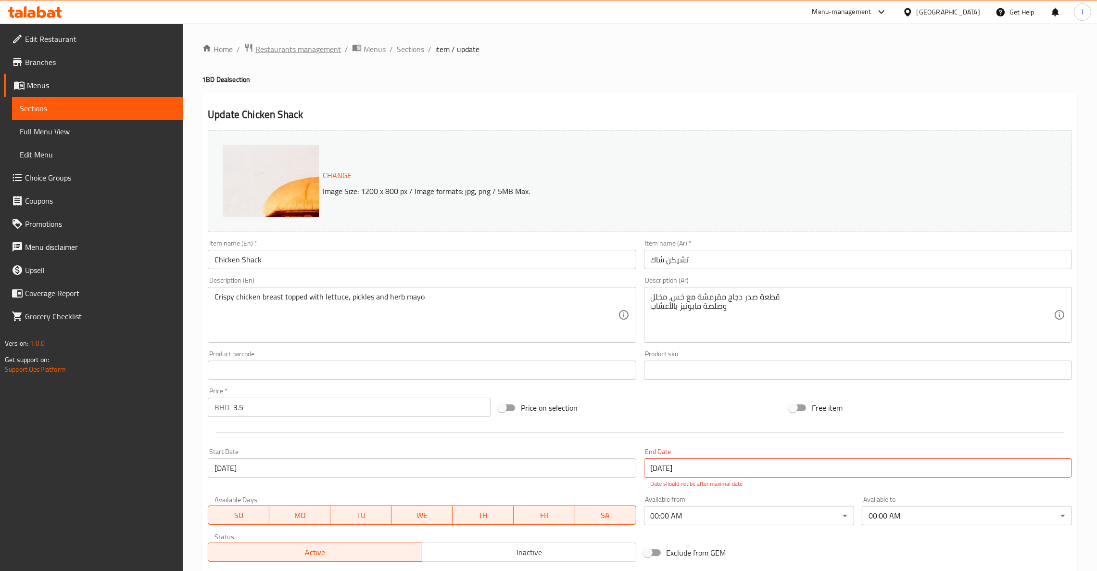
click at [299, 45] on span "Restaurants management" at bounding box center [298, 49] width 86 height 12
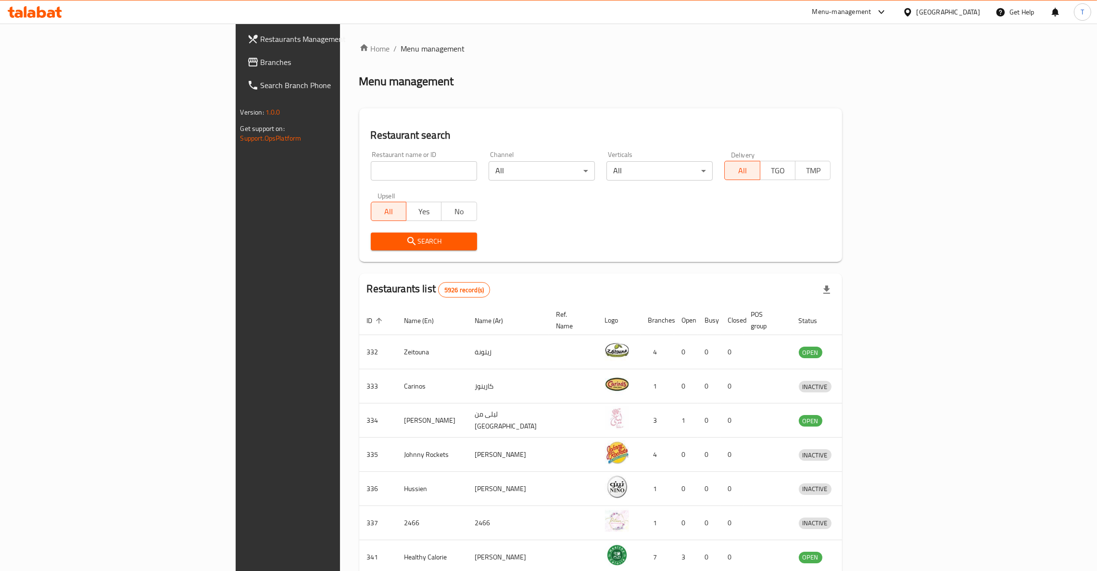
click at [365, 184] on div "Restaurant name or ID Restaurant name or ID" at bounding box center [424, 165] width 118 height 41
click at [371, 173] on input "search" at bounding box center [424, 170] width 106 height 19
type input "shake shack"
click button "Search" at bounding box center [424, 241] width 106 height 18
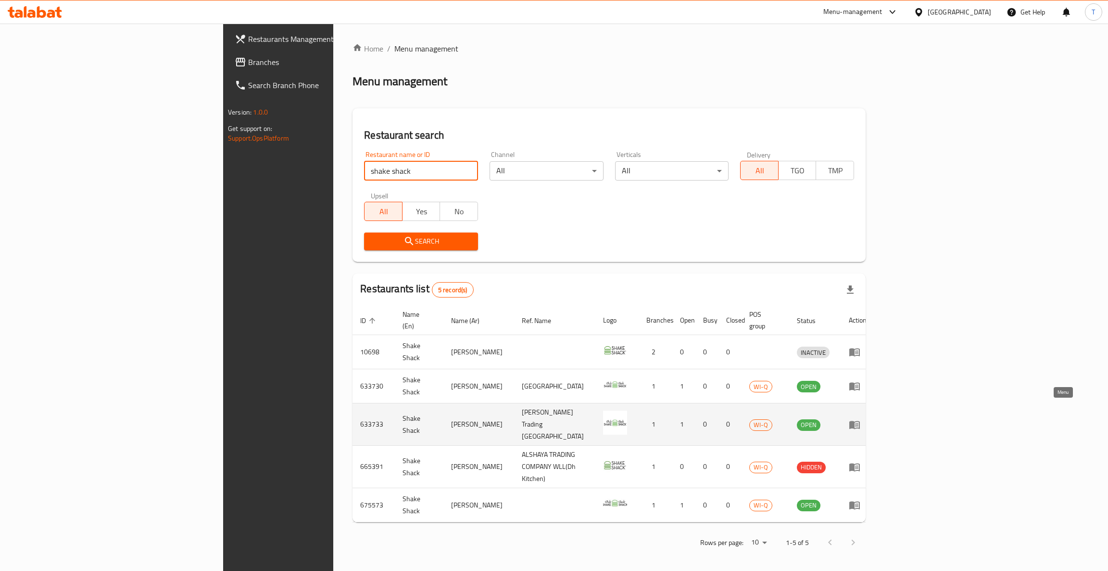
click at [861, 419] on icon "enhanced table" at bounding box center [855, 425] width 12 height 12
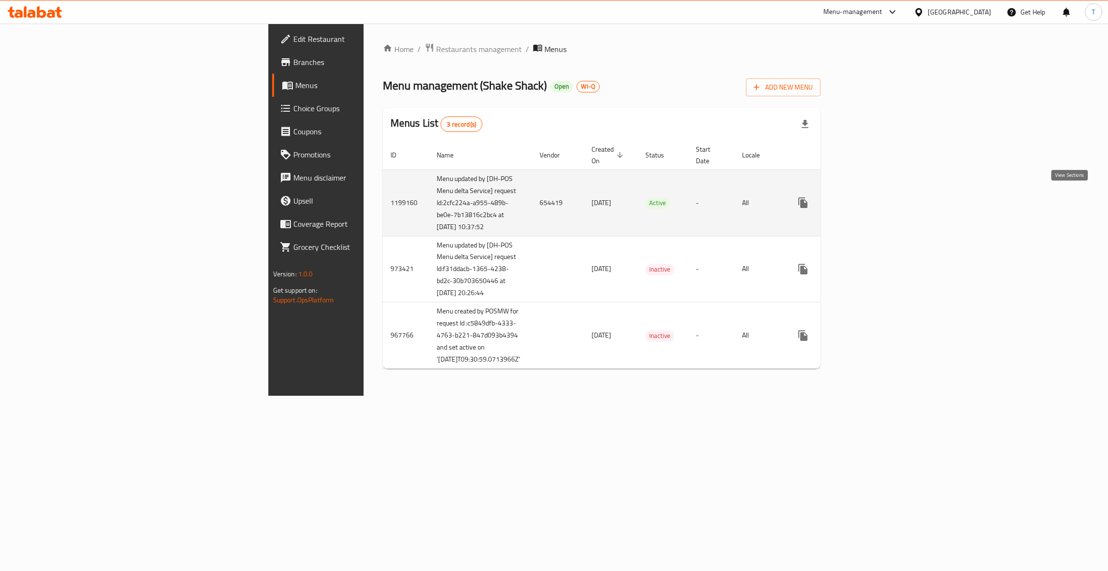
click at [878, 197] on icon "enhanced table" at bounding box center [873, 203] width 12 height 12
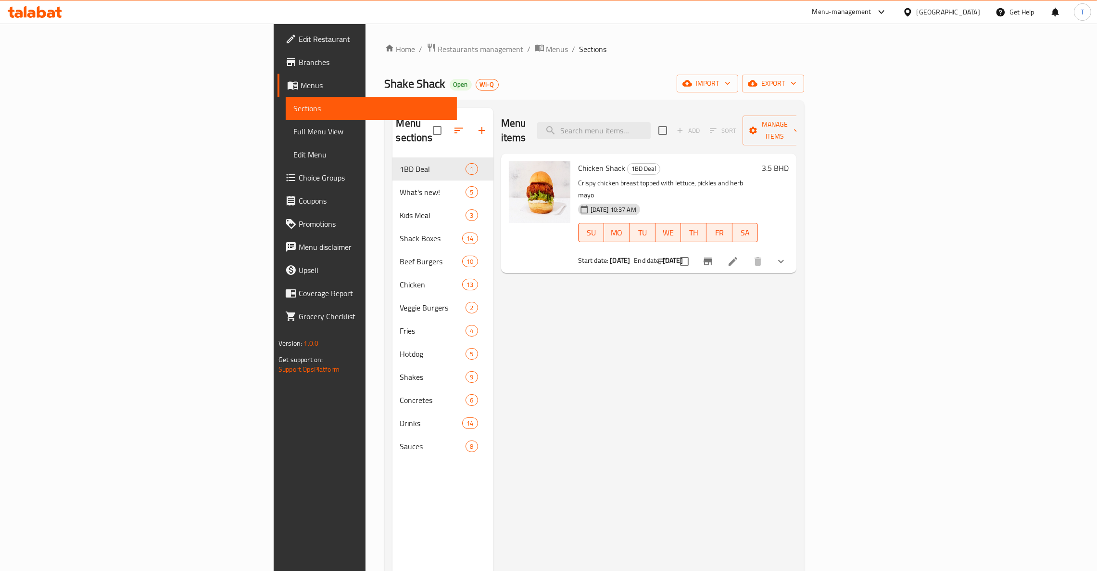
drag, startPoint x: 851, startPoint y: 160, endPoint x: 833, endPoint y: 176, distance: 23.9
drag, startPoint x: 833, startPoint y: 176, endPoint x: 379, endPoint y: 322, distance: 476.7
click at [393, 322] on div "Fries 4" at bounding box center [443, 330] width 101 height 23
